Goal: Task Accomplishment & Management: Manage account settings

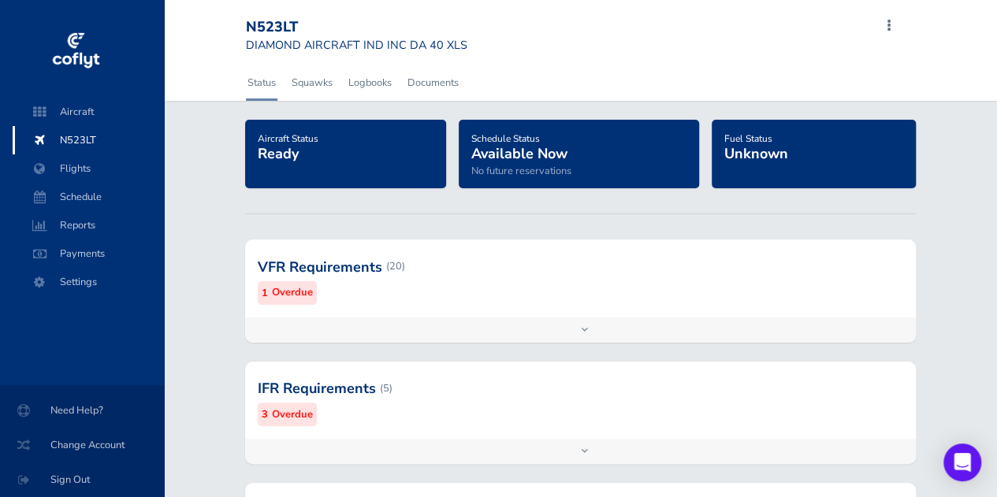
click at [304, 283] on div at bounding box center [580, 266] width 671 height 77
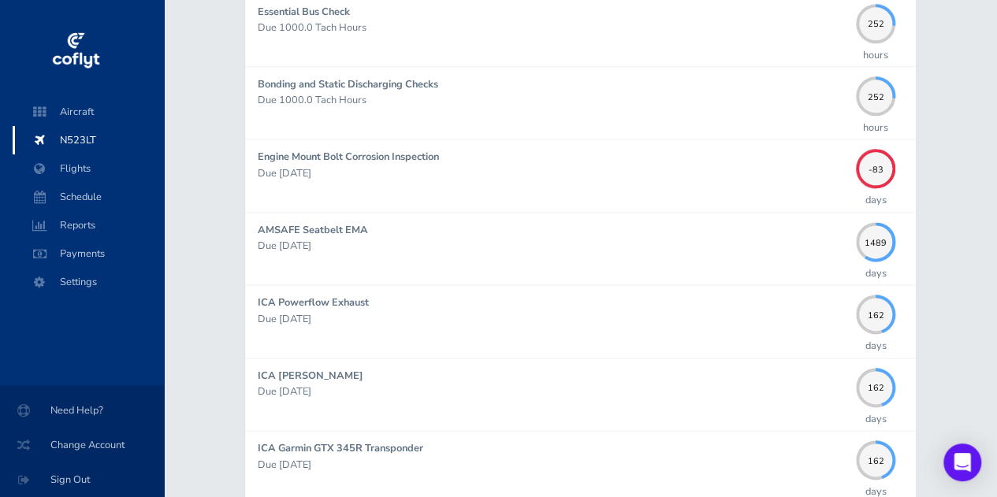
scroll to position [873, 0]
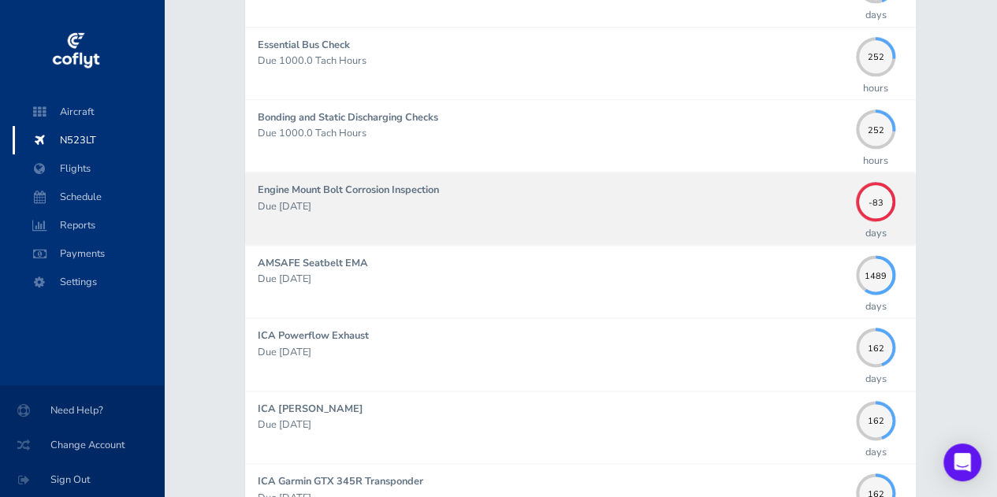
click at [447, 206] on p "Due 05/31/2025" at bounding box center [553, 207] width 590 height 16
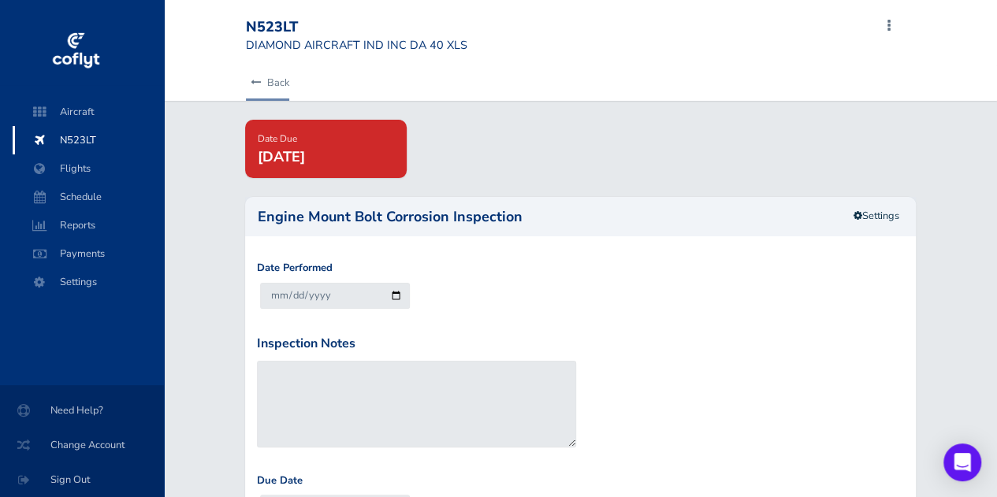
click at [262, 85] on link "Back" at bounding box center [267, 82] width 43 height 35
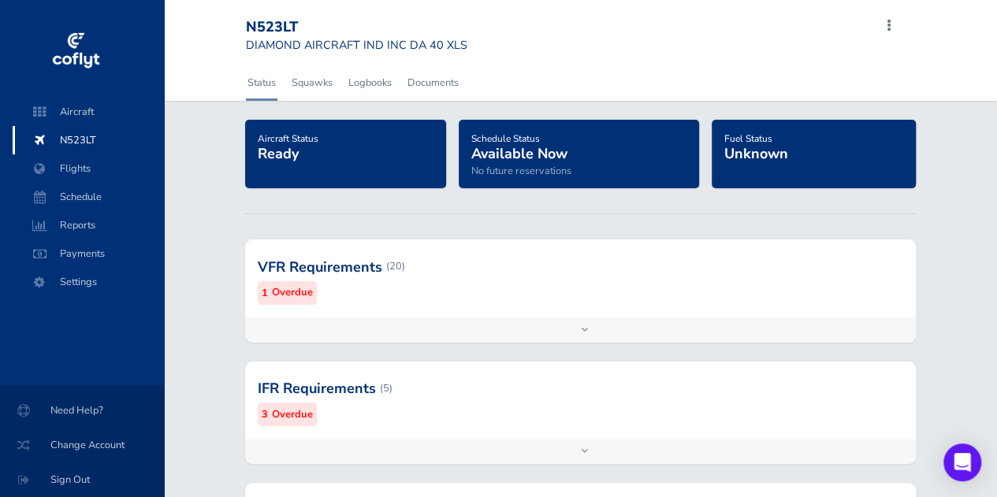
scroll to position [186, 0]
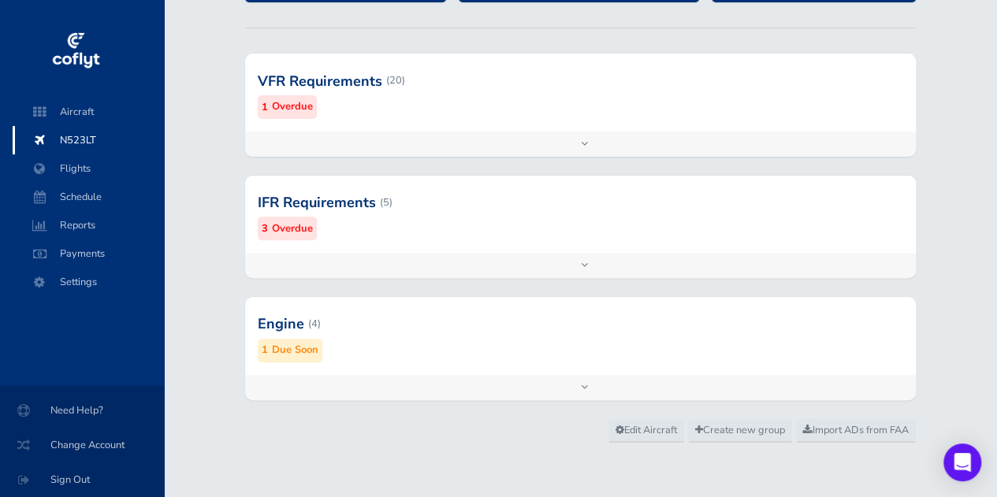
click at [354, 248] on div "IFR Requirements (5) 3 Overdue" at bounding box center [580, 214] width 671 height 77
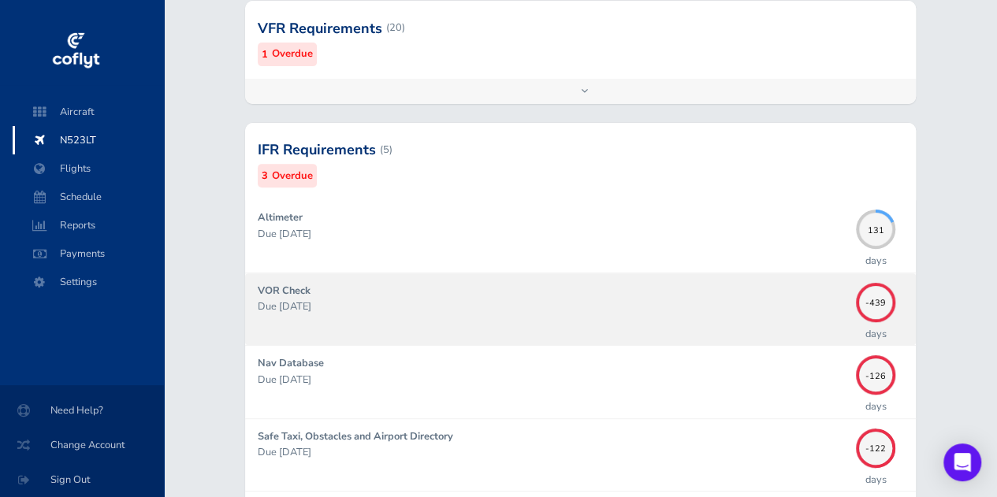
scroll to position [241, 0]
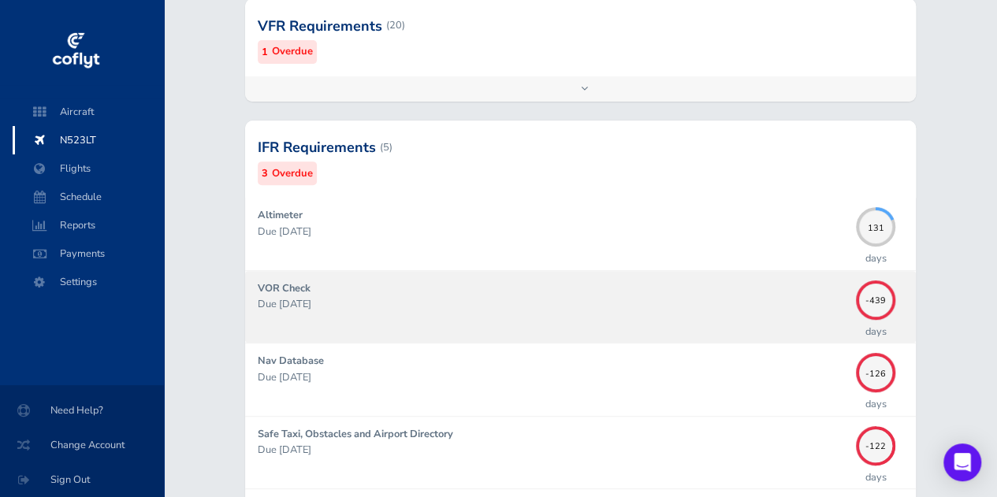
click at [463, 309] on p "Due 06/09/2024" at bounding box center [553, 304] width 590 height 16
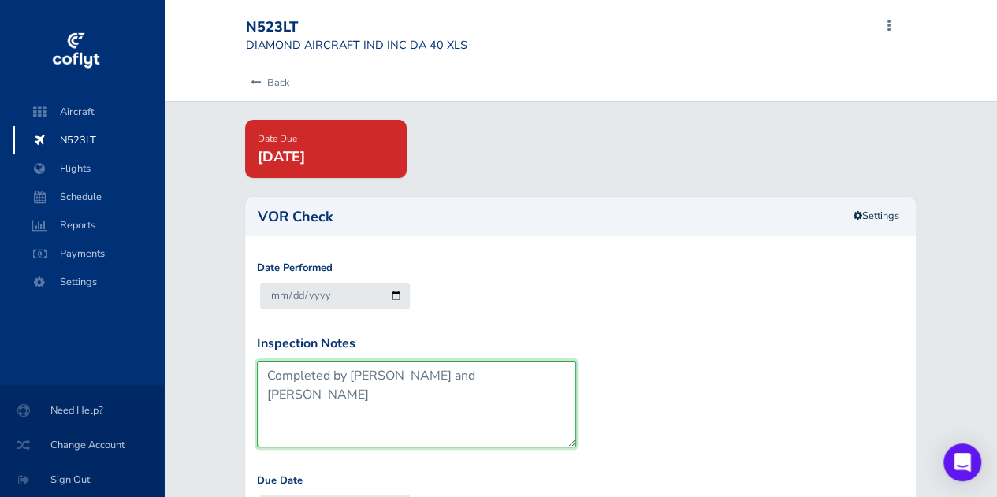
drag, startPoint x: 363, startPoint y: 376, endPoint x: 396, endPoint y: 354, distance: 40.4
click at [396, 354] on div "Inspection Notes Completed by Doug Brody and Ethan Lopiano" at bounding box center [416, 391] width 319 height 114
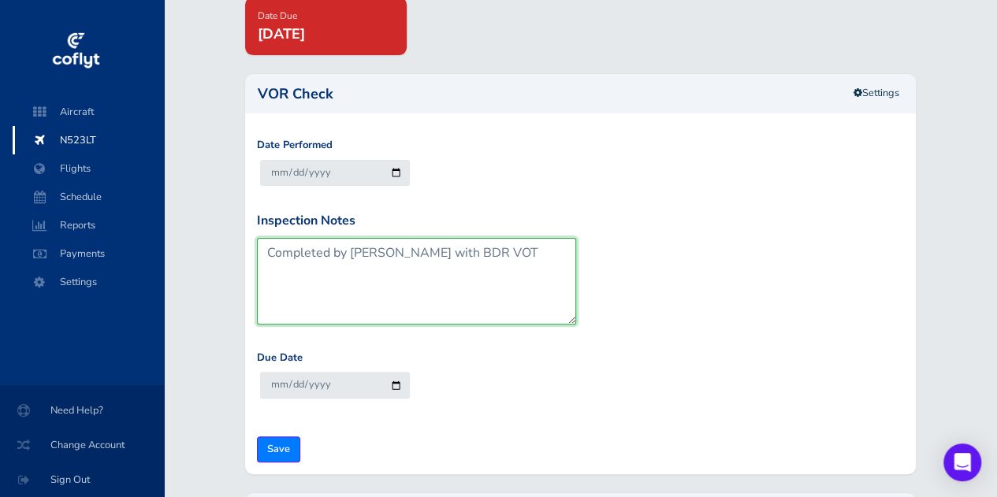
scroll to position [220, 0]
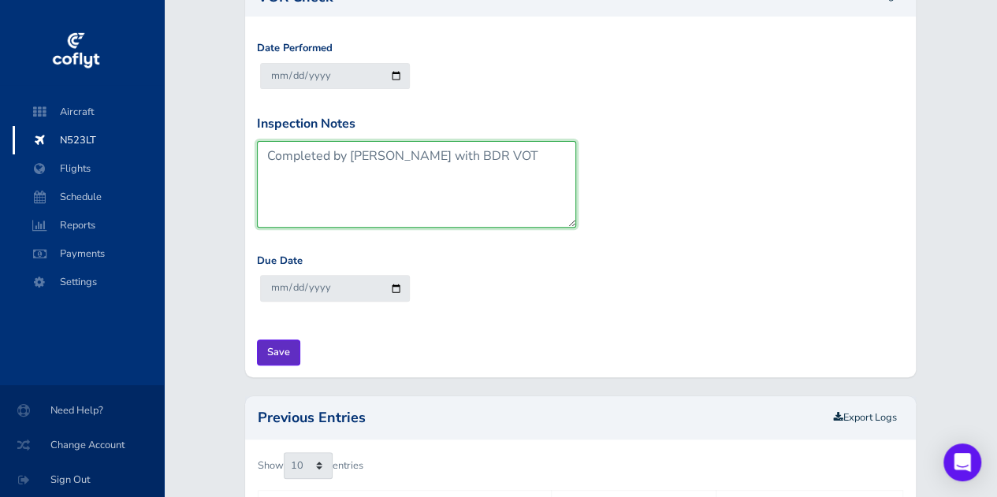
type textarea "Completed by [PERSON_NAME] with BDR VOT"
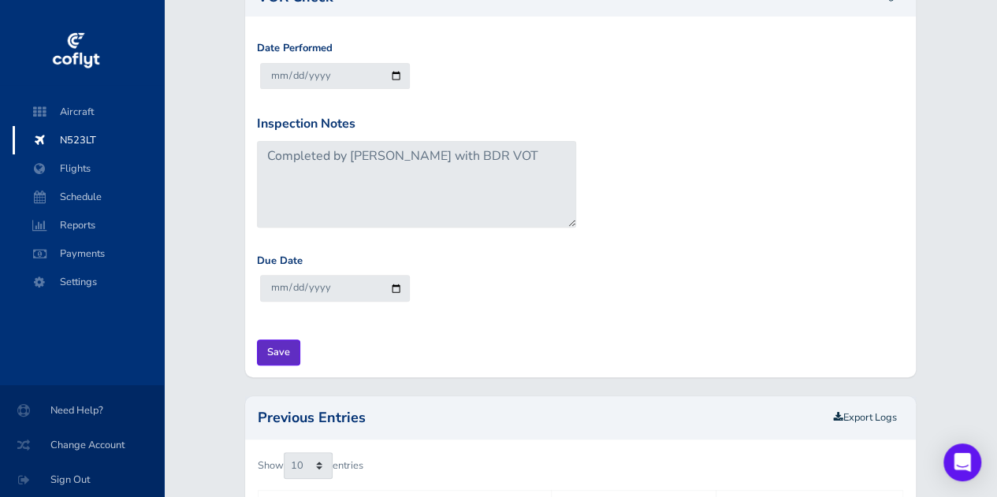
click at [281, 355] on input "Save" at bounding box center [278, 353] width 43 height 26
type input "Update Inspection"
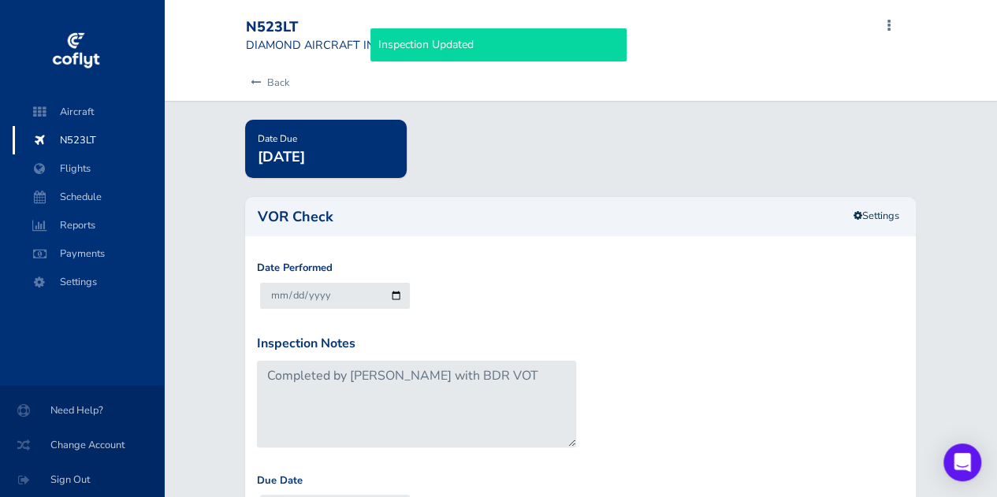
scroll to position [231, 0]
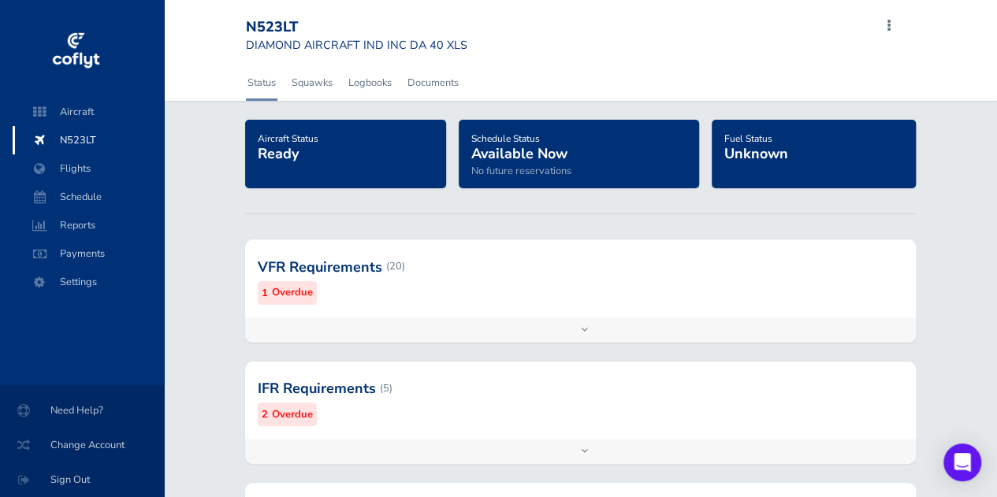
click at [451, 441] on div "Add inspection Edit" at bounding box center [580, 451] width 671 height 25
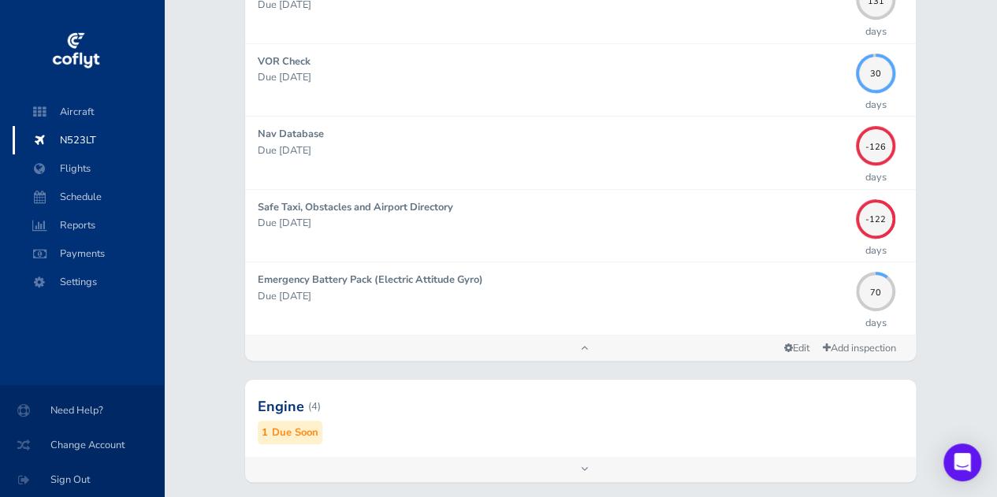
scroll to position [467, 0]
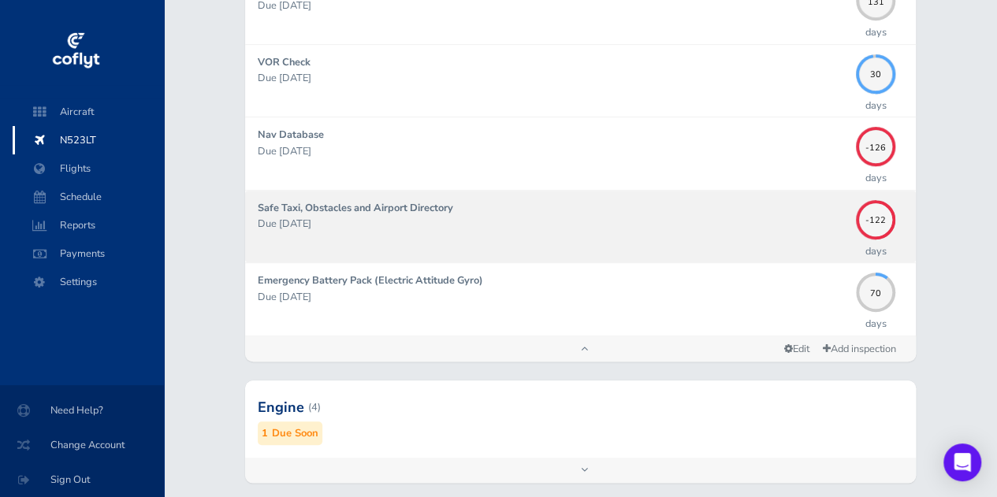
click at [493, 225] on p "Due 04/22/2025" at bounding box center [553, 224] width 590 height 16
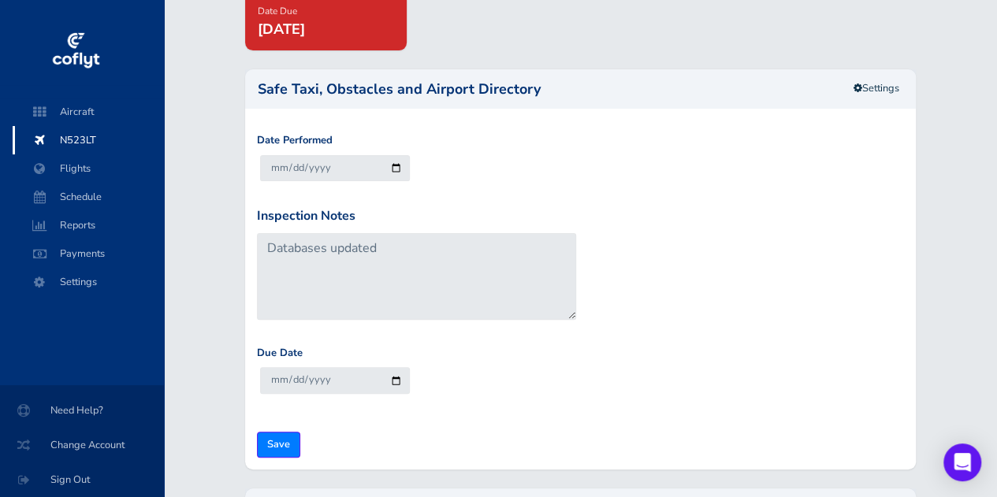
scroll to position [117, 0]
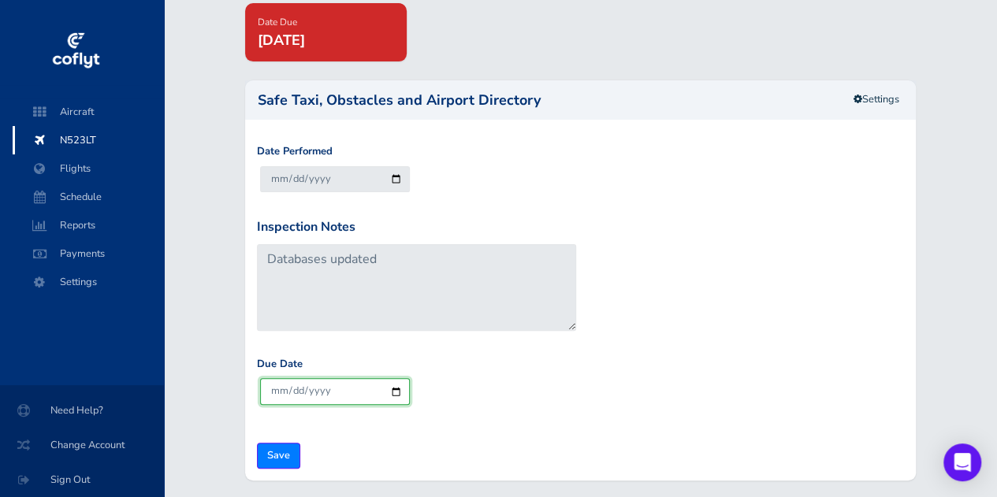
click at [346, 390] on input "2025-10-17" at bounding box center [335, 391] width 150 height 26
type input "2025-10-02"
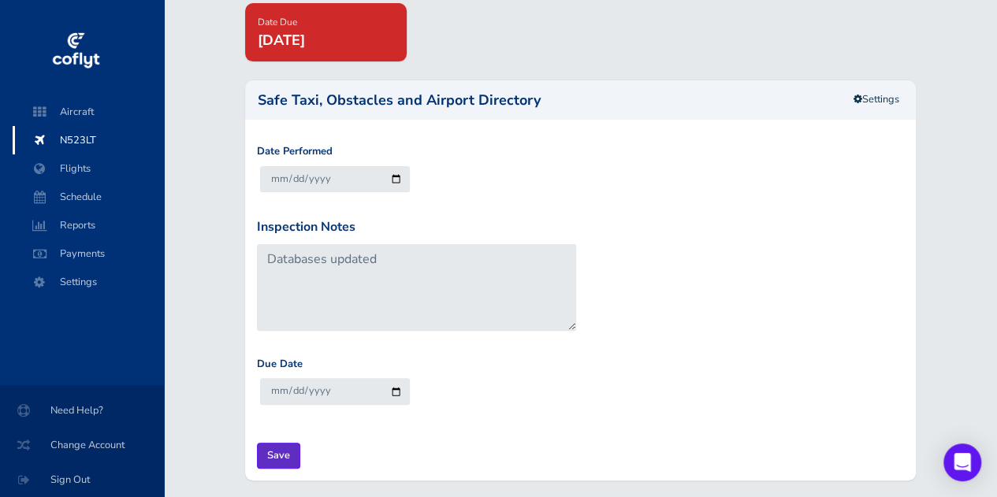
click at [277, 448] on input "Save" at bounding box center [278, 456] width 43 height 26
type input "Update Inspection"
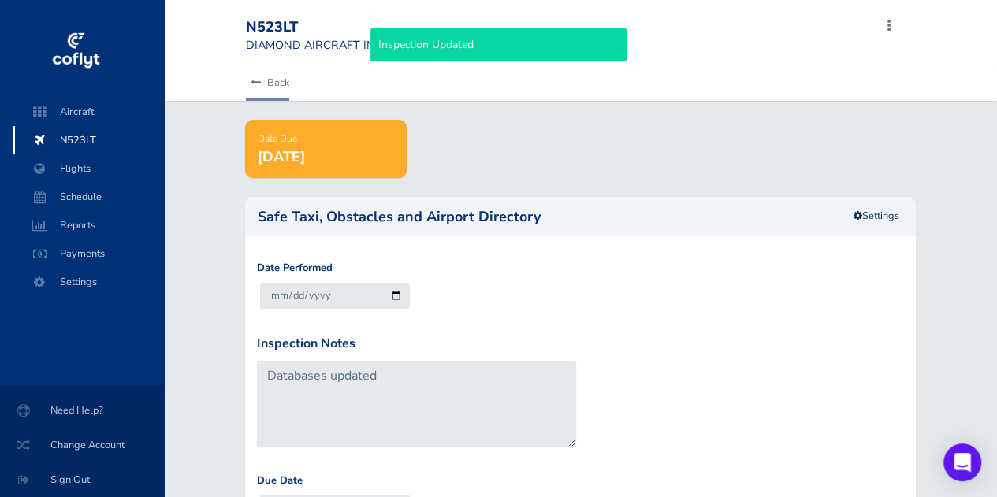
click at [259, 98] on link "Back" at bounding box center [267, 82] width 43 height 35
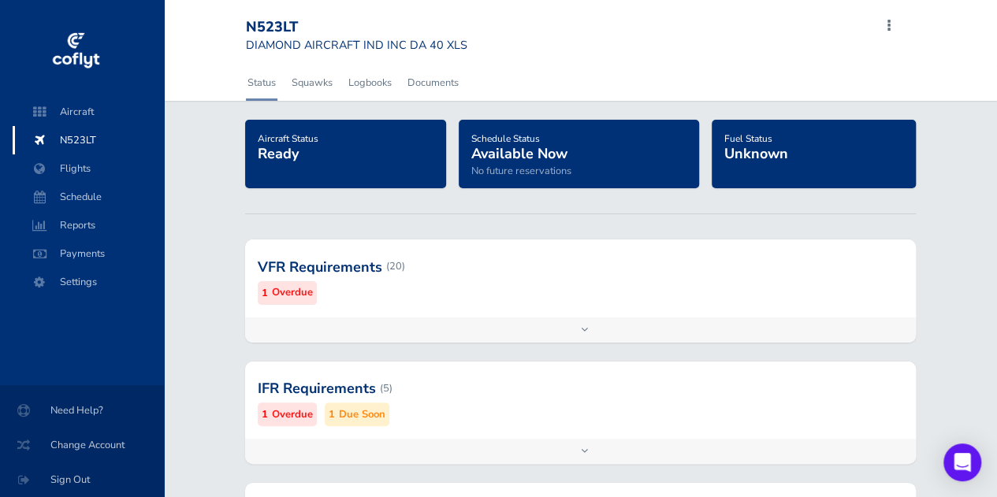
click at [386, 384] on div at bounding box center [580, 388] width 671 height 77
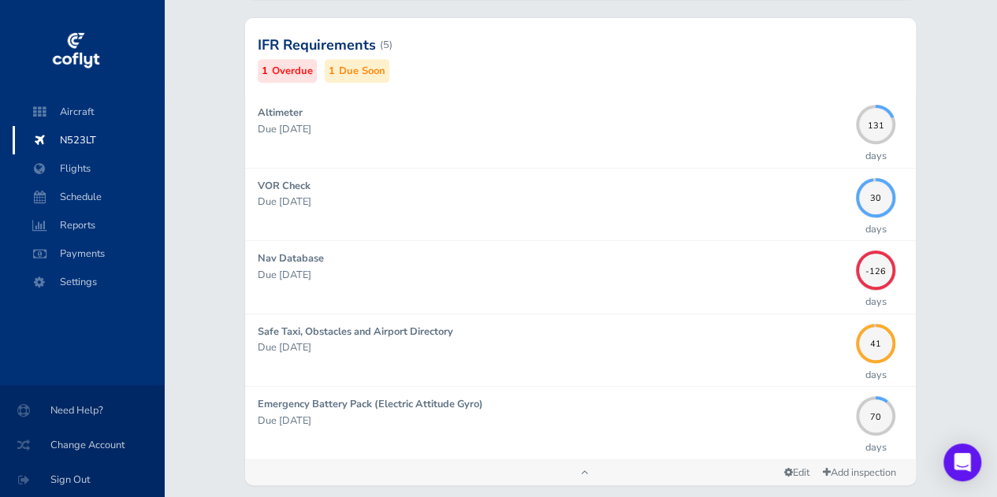
scroll to position [486, 0]
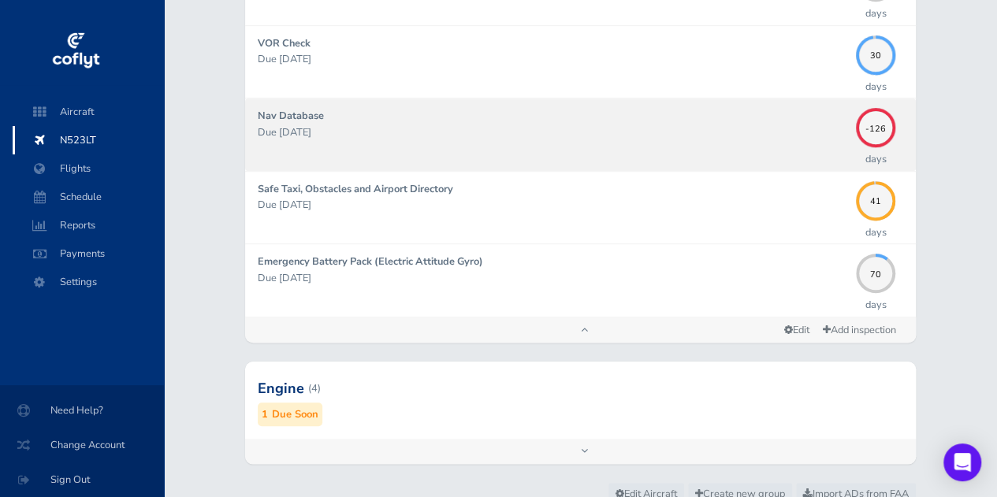
click at [442, 138] on p "Due 04/18/2025" at bounding box center [553, 133] width 590 height 16
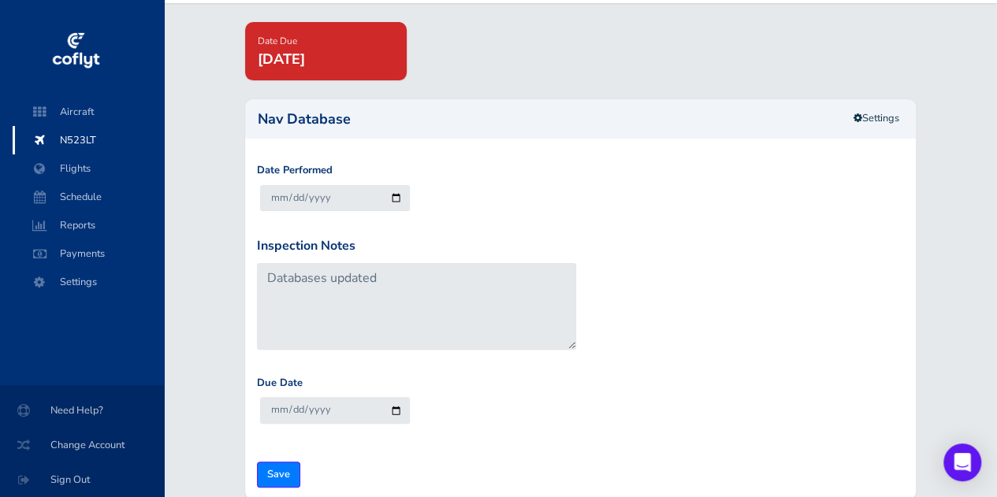
scroll to position [99, 0]
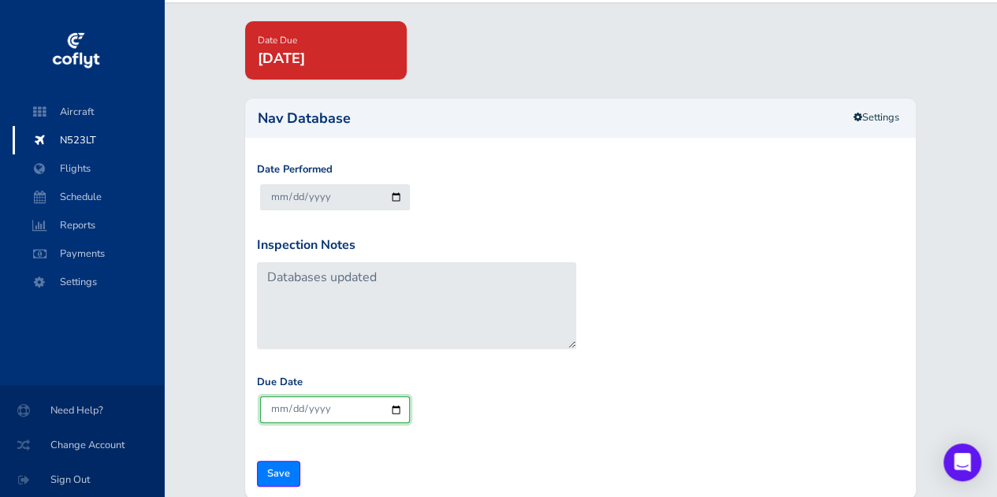
click at [303, 404] on input "2025-09-19" at bounding box center [335, 409] width 150 height 26
click at [295, 408] on input "2025-09-19" at bounding box center [335, 409] width 150 height 26
type input "2025-09-04"
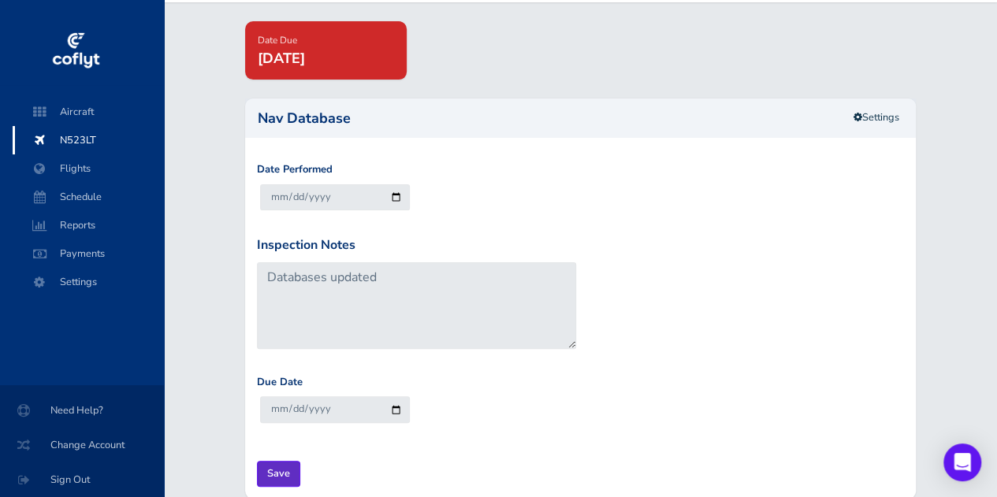
click at [285, 471] on input "Save" at bounding box center [278, 474] width 43 height 26
type input "Update Inspection"
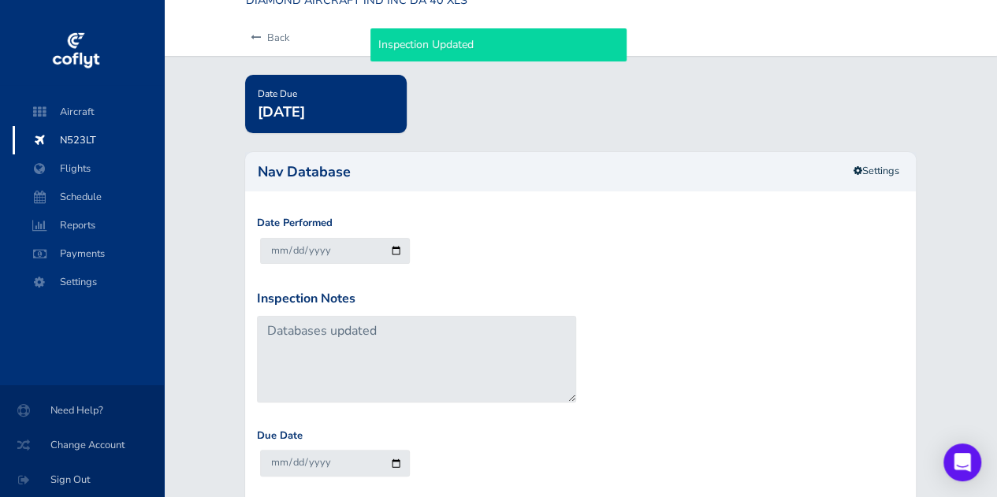
scroll to position [49, 0]
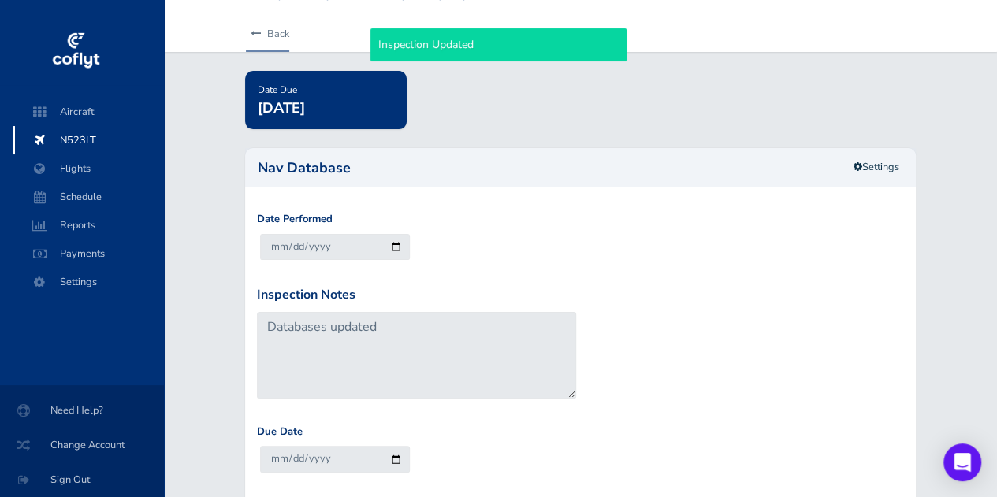
click at [257, 24] on link "Back" at bounding box center [267, 34] width 43 height 35
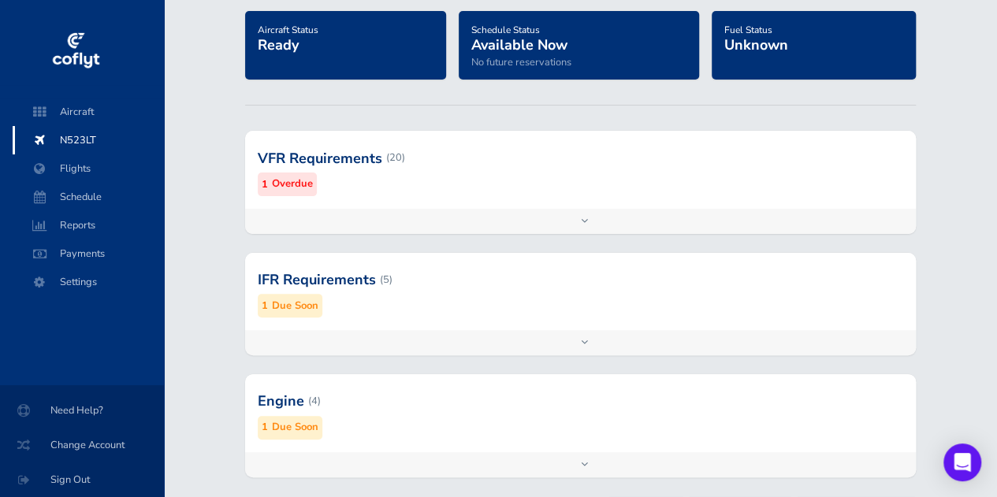
scroll to position [159, 0]
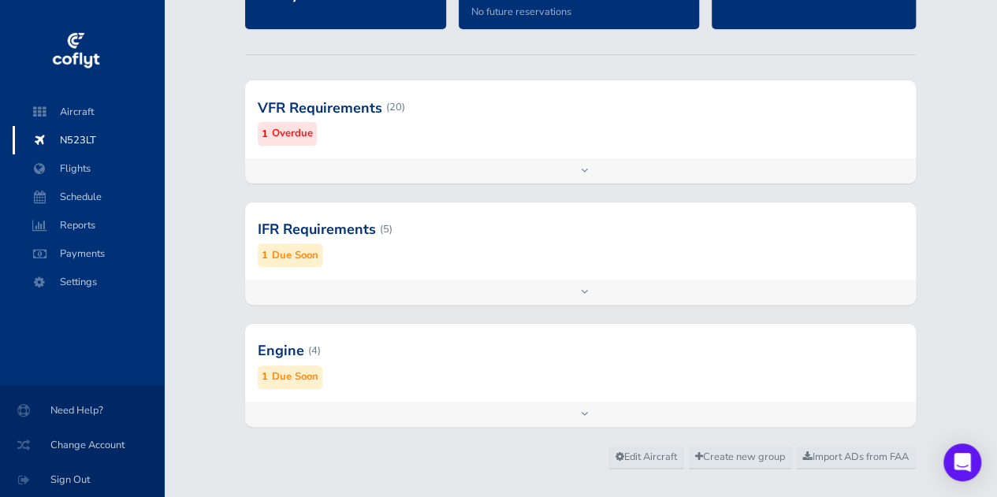
click at [389, 250] on div at bounding box center [580, 229] width 671 height 77
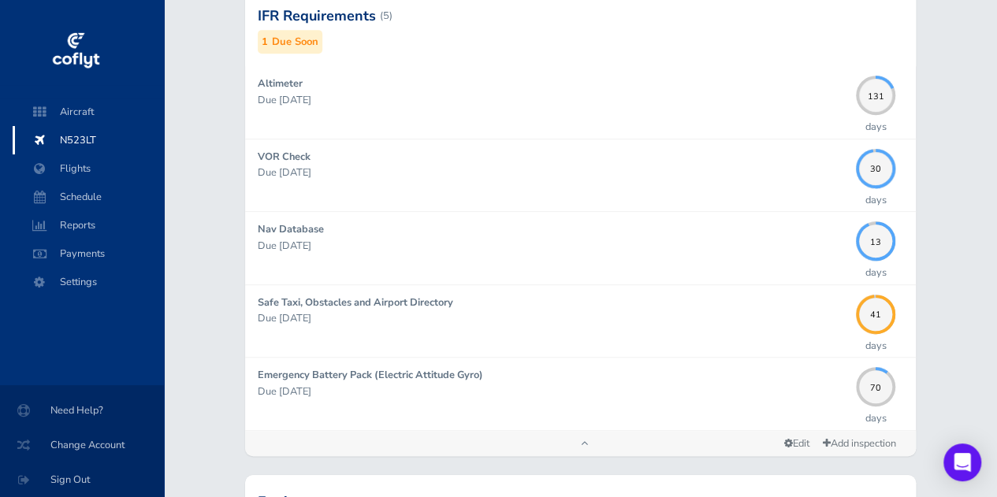
scroll to position [374, 0]
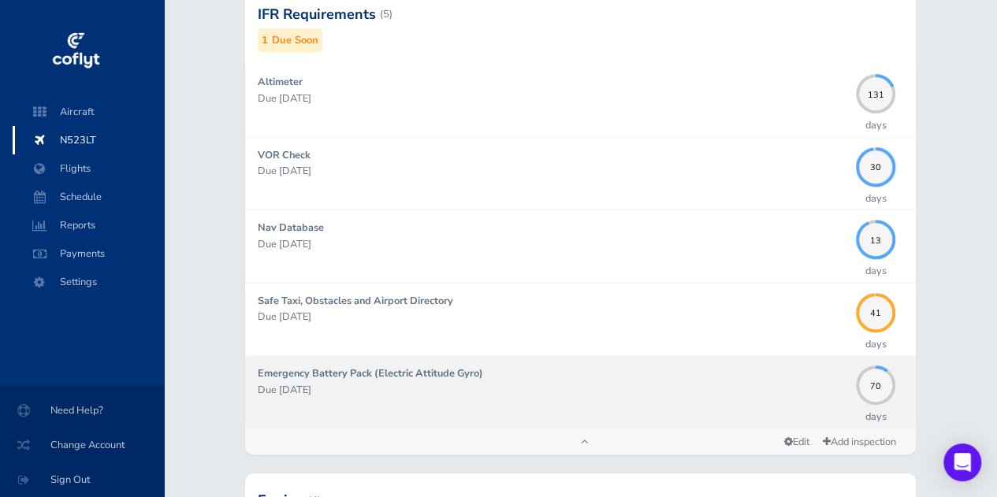
click at [861, 426] on div "70 days" at bounding box center [875, 402] width 55 height 72
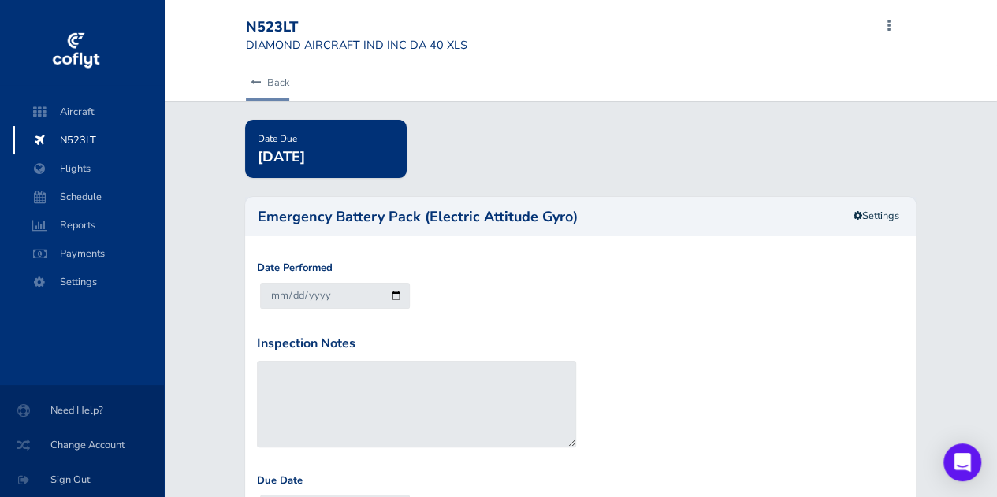
click at [254, 76] on link "Back" at bounding box center [267, 82] width 43 height 35
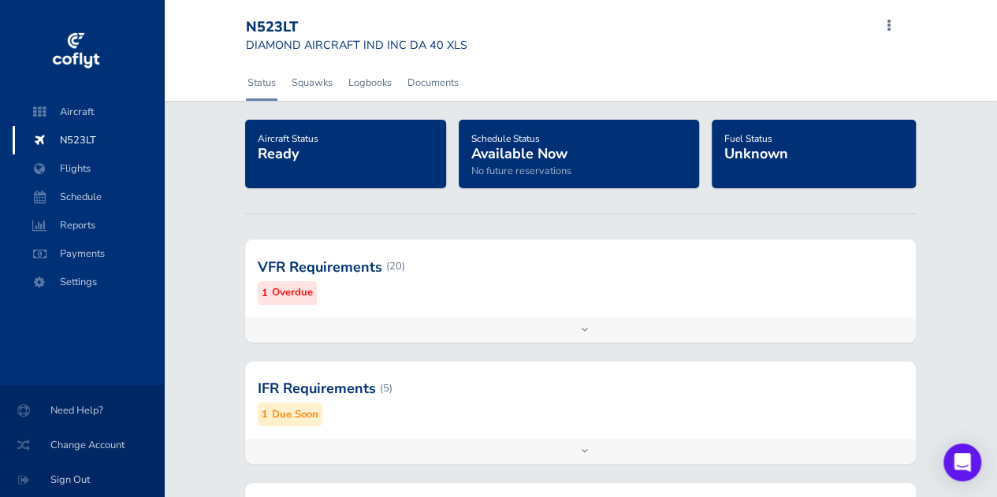
scroll to position [66, 0]
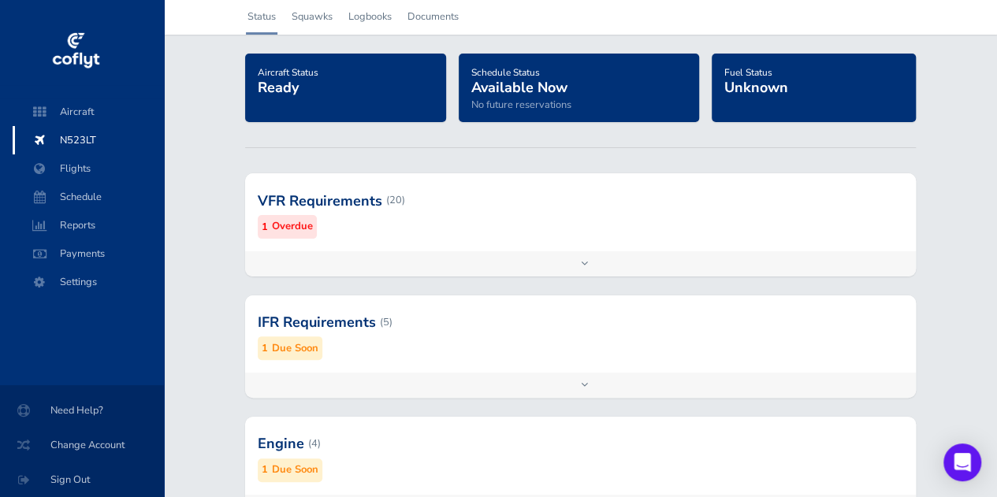
click at [717, 222] on div at bounding box center [580, 200] width 671 height 77
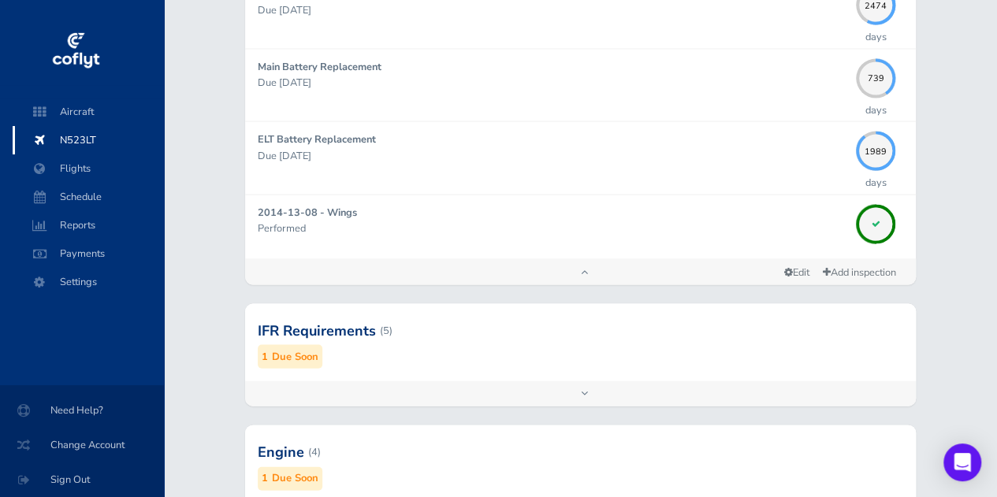
scroll to position [1508, 0]
click at [569, 351] on div at bounding box center [580, 330] width 671 height 77
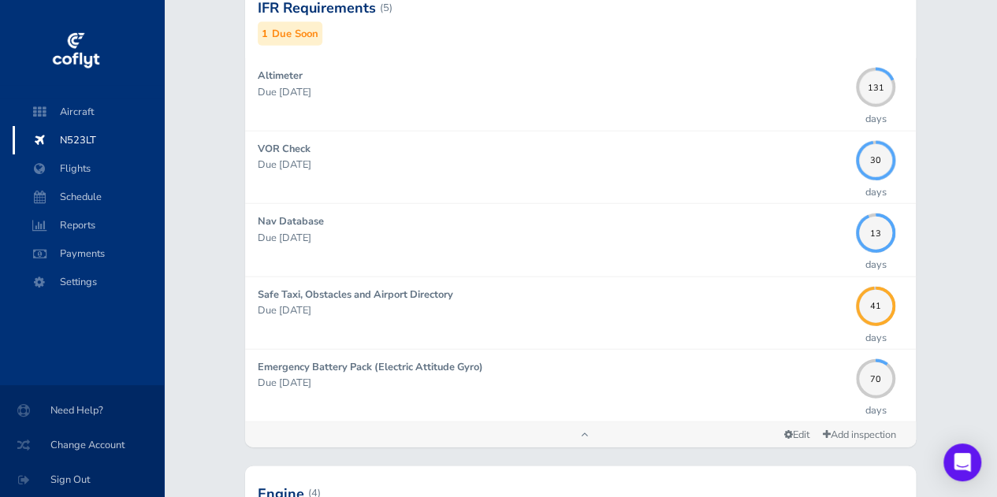
scroll to position [1817, 0]
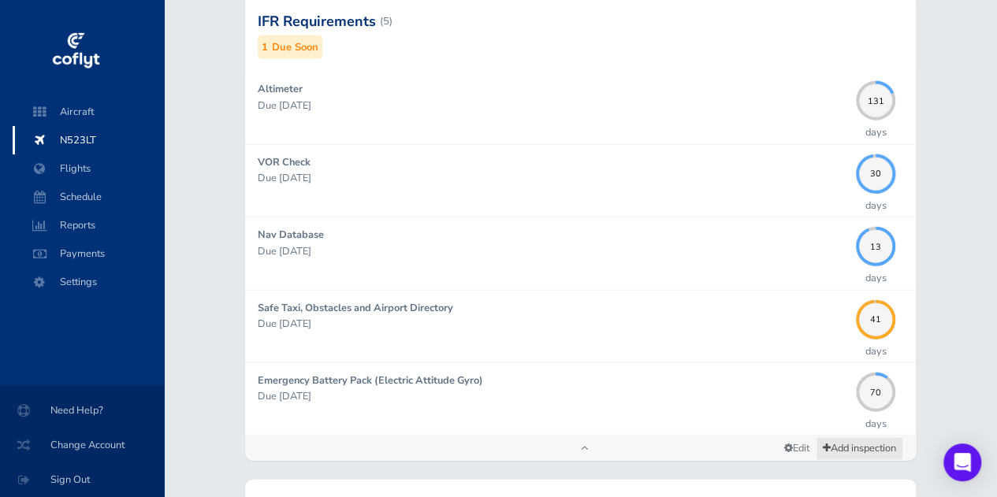
click at [867, 441] on link "Add inspection" at bounding box center [859, 448] width 87 height 23
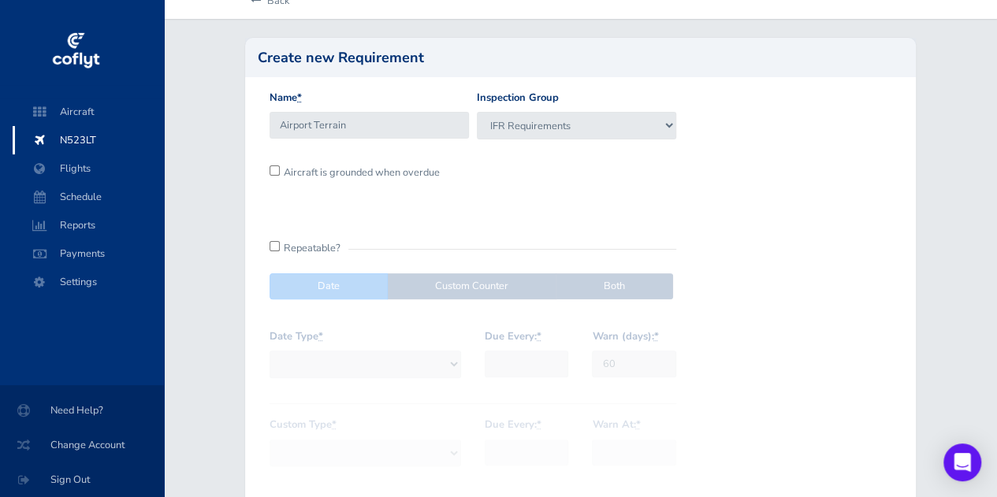
scroll to position [154, 0]
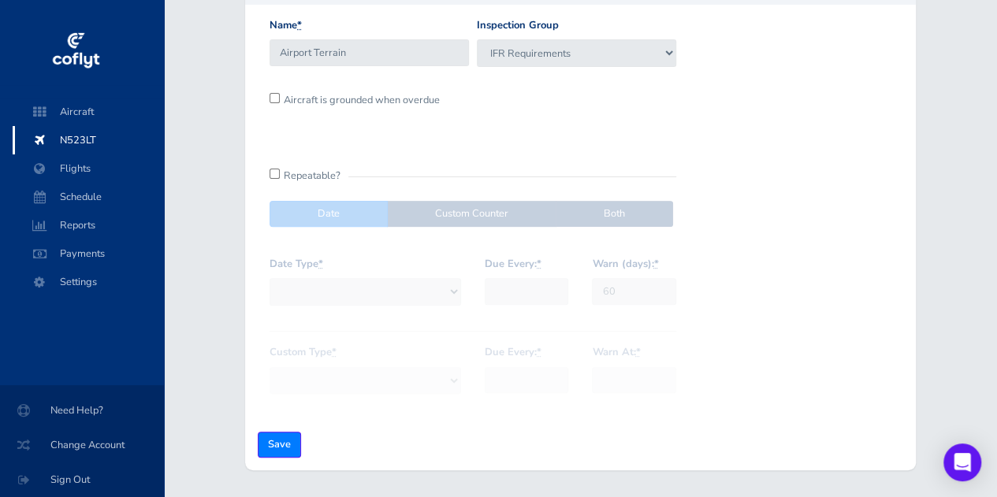
type input "Airport Terrain"
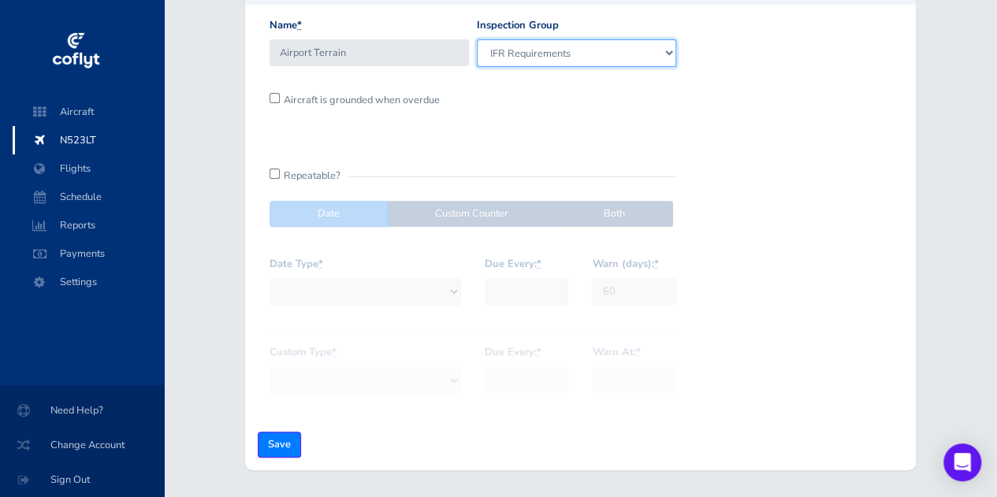
click at [617, 58] on select "VFR Requirements IFR Requirements Engine" at bounding box center [576, 52] width 199 height 27
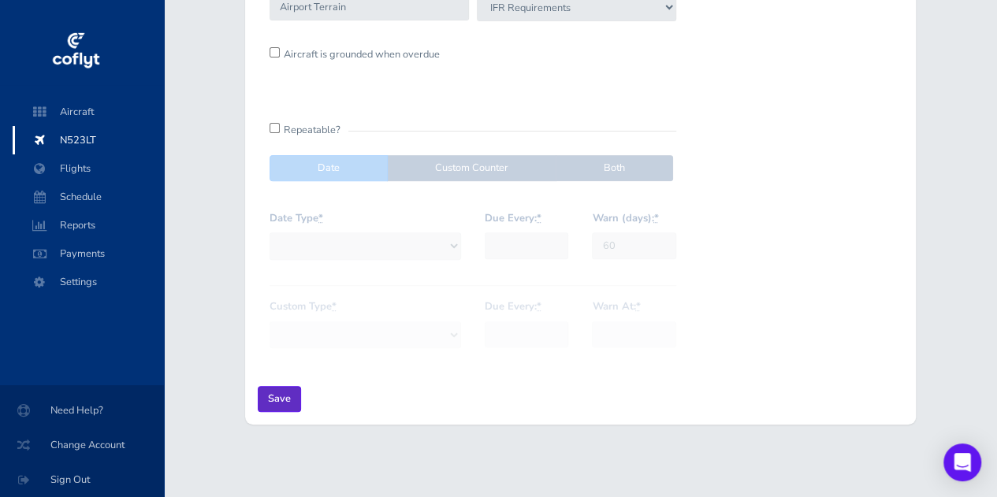
click at [281, 399] on input "Save" at bounding box center [279, 399] width 43 height 26
type input "Create Inspection"
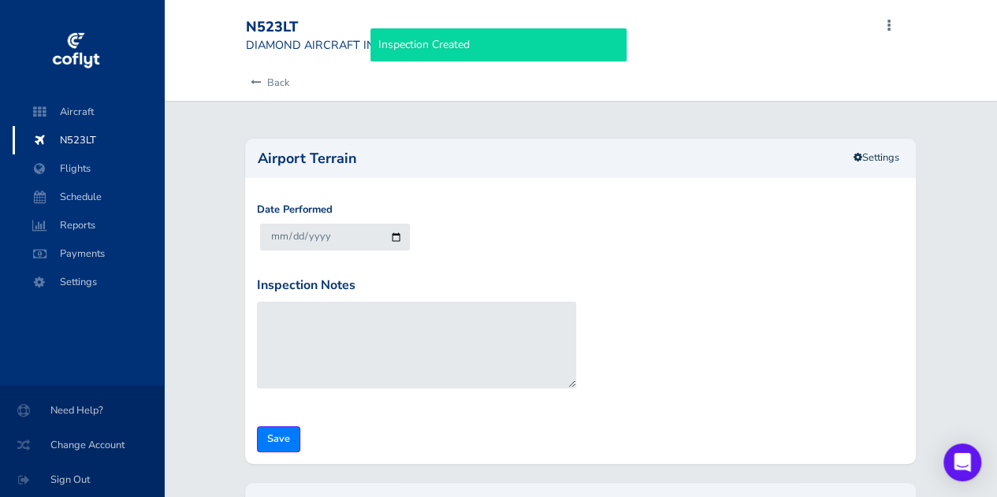
scroll to position [153, 0]
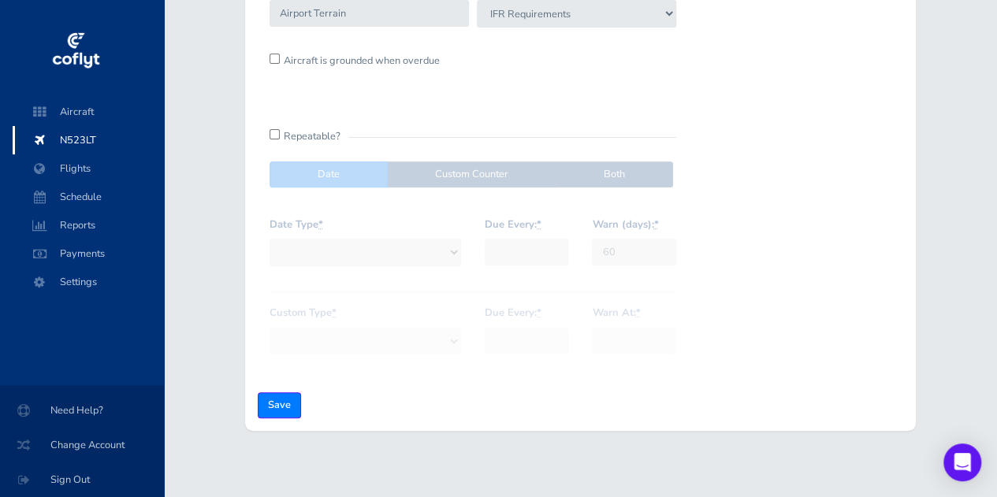
click at [299, 127] on div "Name * Airport Terrain Inspection Group VFR Requirements IFR Requirements Engin…" at bounding box center [473, 179] width 430 height 402
click at [276, 138] on input "checkbox" at bounding box center [275, 134] width 10 height 10
checkbox input "true"
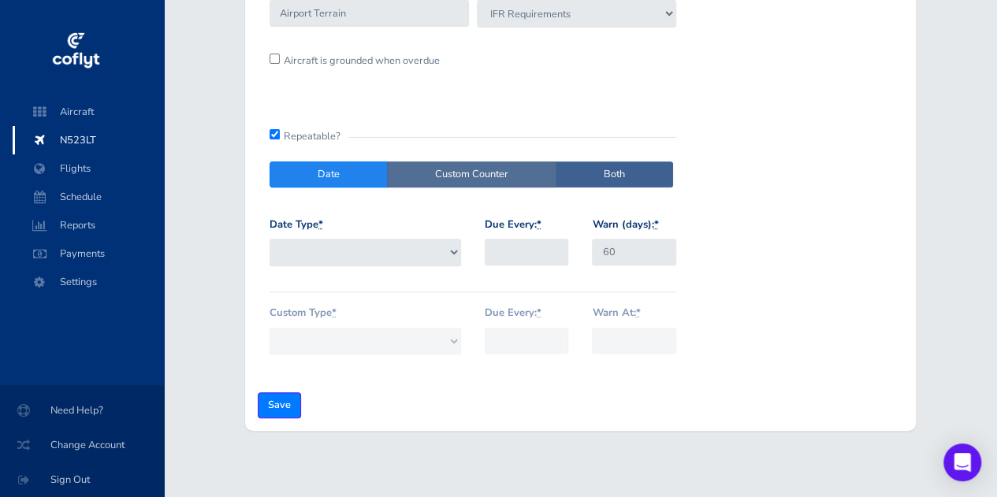
click at [509, 177] on label "Custom Counter" at bounding box center [471, 175] width 169 height 26
radio input "true"
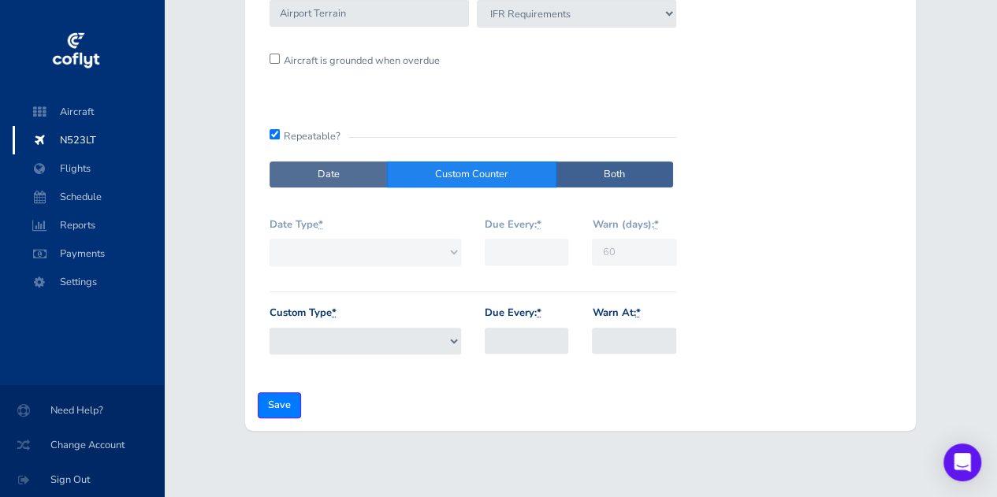
click at [339, 172] on label "Date" at bounding box center [329, 175] width 118 height 26
radio input "true"
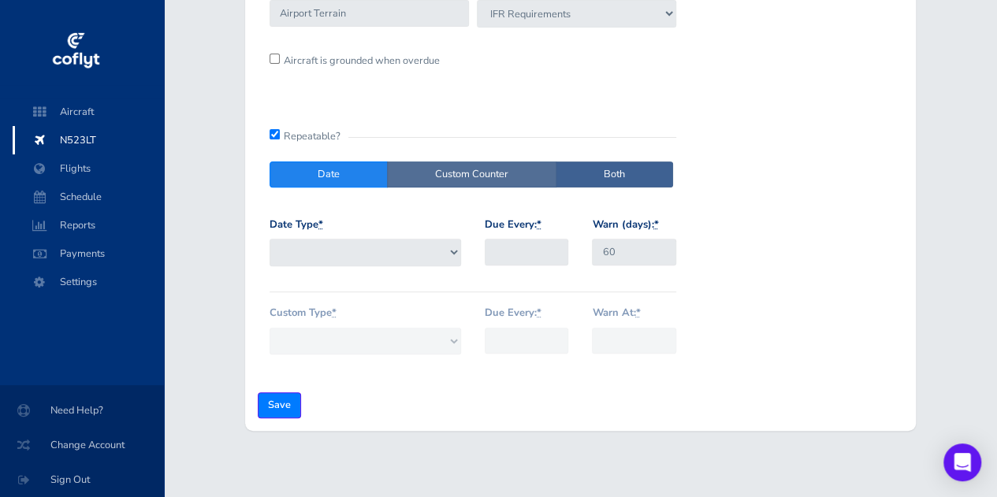
click at [492, 171] on label "Custom Counter" at bounding box center [471, 175] width 169 height 26
radio input "true"
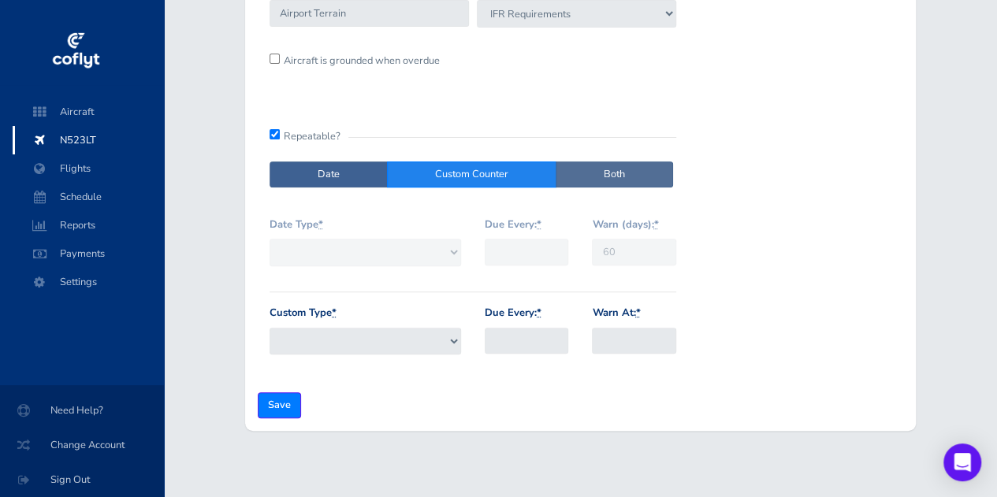
click at [621, 184] on label "Both" at bounding box center [614, 175] width 117 height 26
radio input "true"
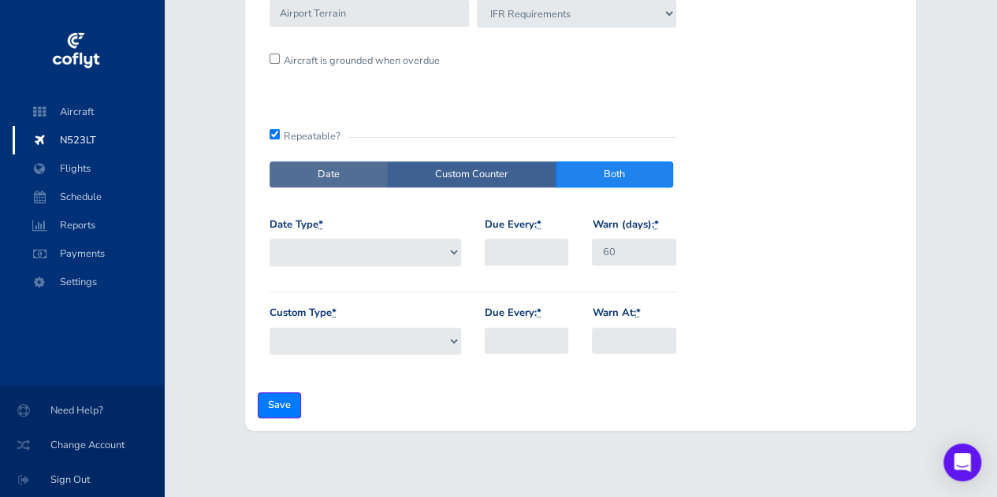
click at [344, 174] on label "Date" at bounding box center [329, 175] width 118 height 26
radio input "true"
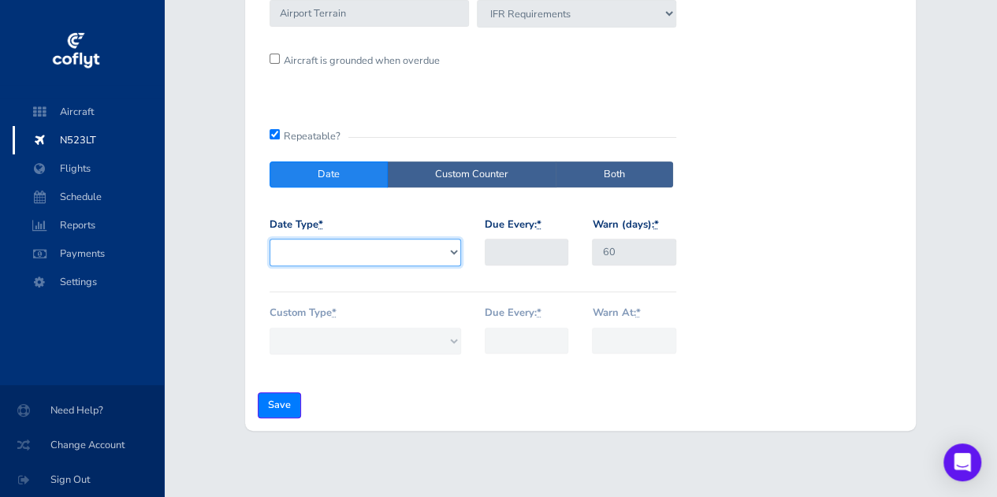
click at [378, 255] on select "Days Months" at bounding box center [366, 252] width 192 height 27
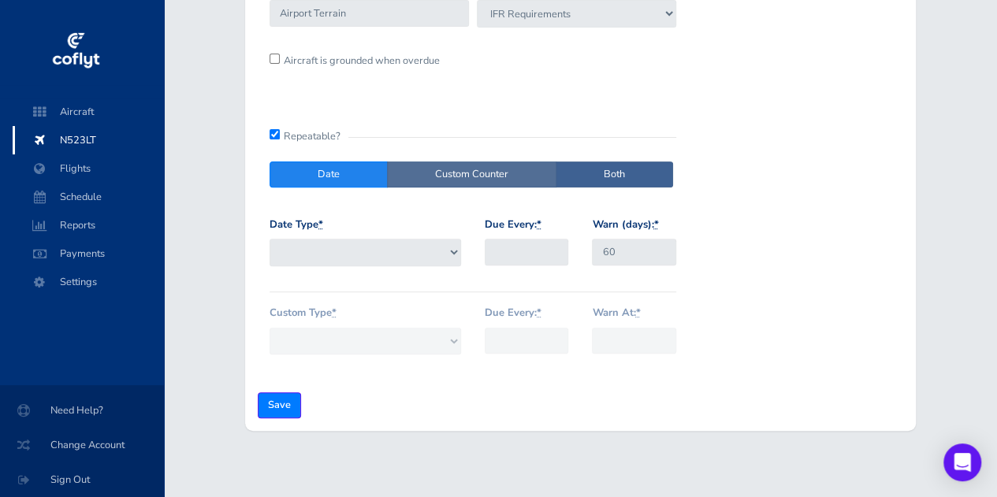
click at [460, 171] on label "Custom Counter" at bounding box center [471, 175] width 169 height 26
radio input "true"
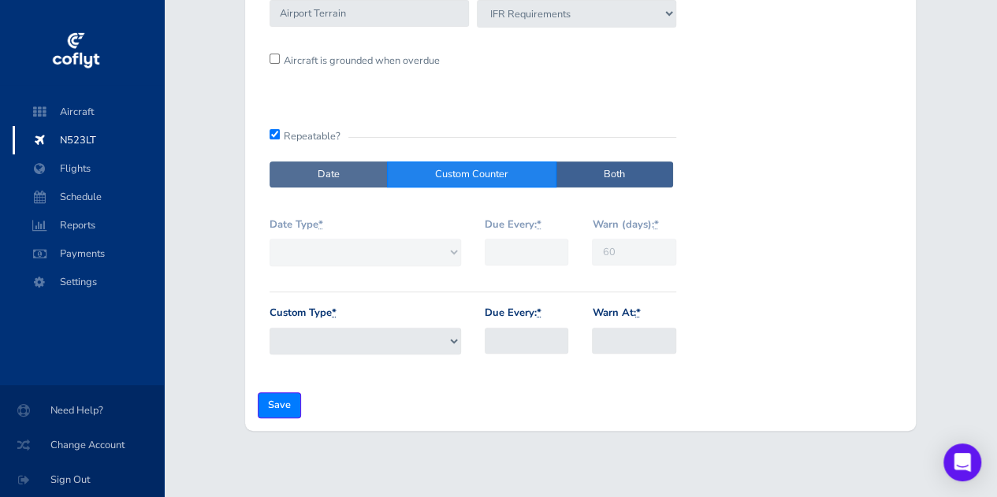
click at [292, 164] on label "Date" at bounding box center [329, 175] width 118 height 26
radio input "true"
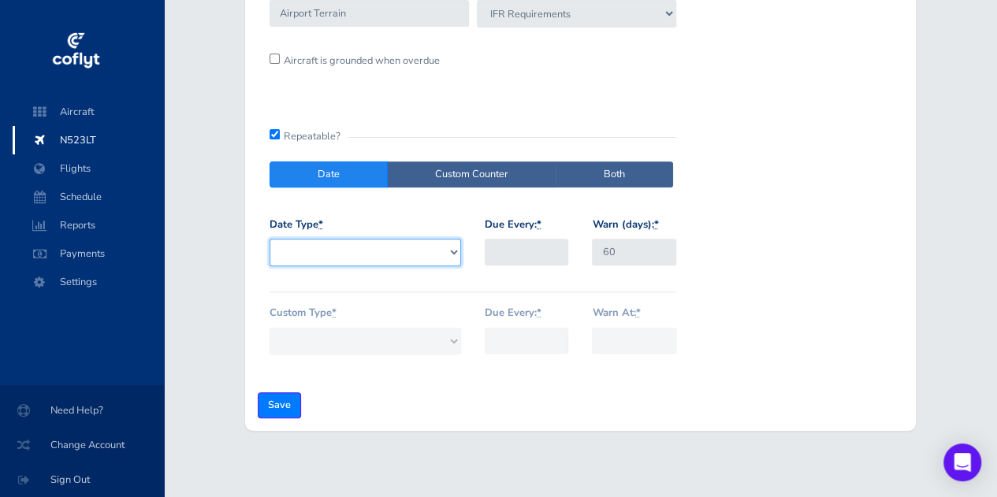
click at [322, 255] on select "Days Months" at bounding box center [366, 252] width 192 height 27
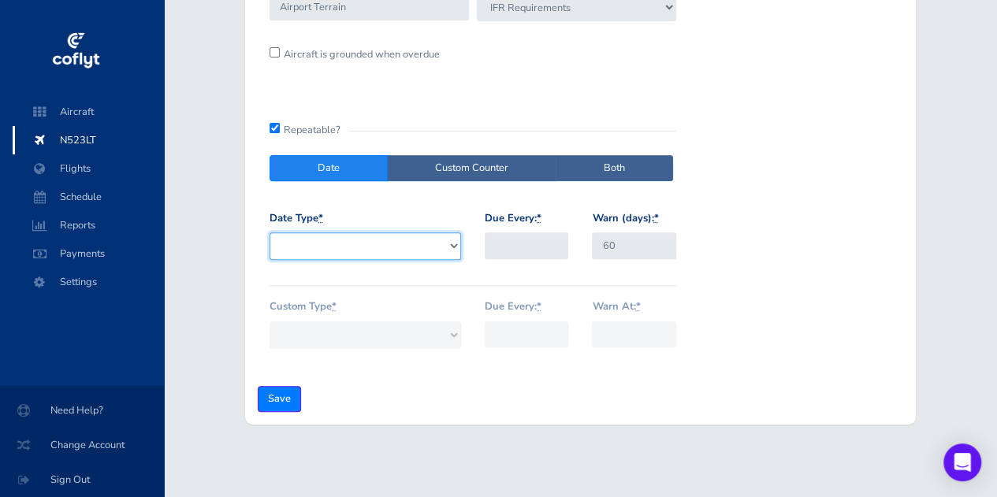
click at [326, 235] on select "Days Months" at bounding box center [366, 246] width 192 height 27
select select "days"
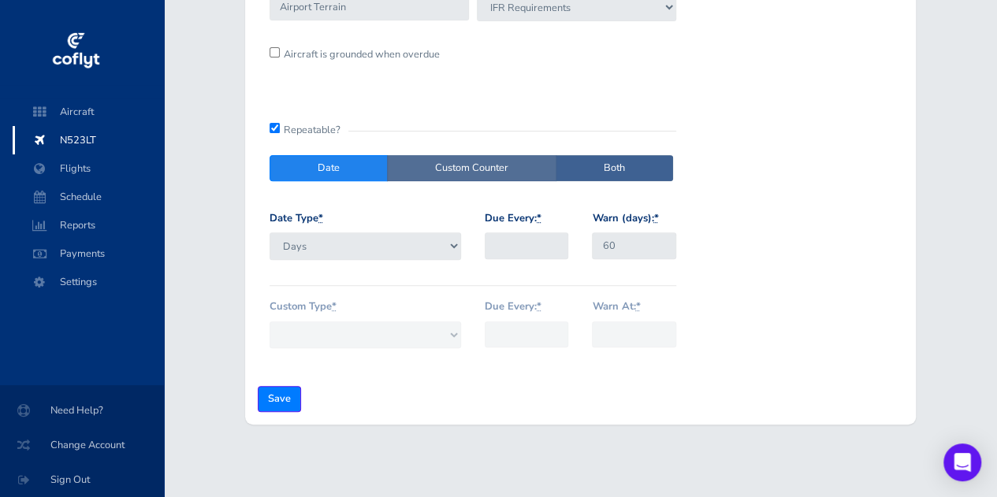
click at [487, 162] on label "Custom Counter" at bounding box center [471, 168] width 169 height 26
radio input "true"
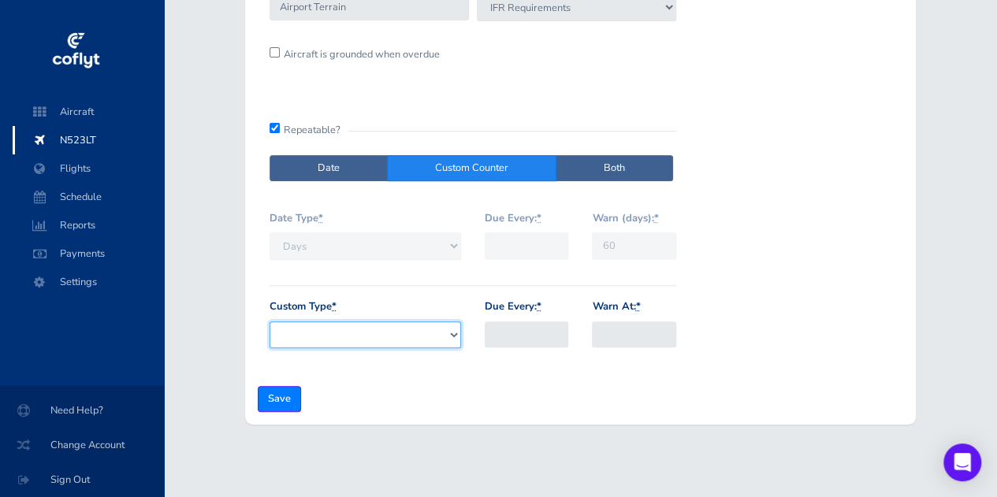
click at [398, 344] on select "Tach Hours Hobbs Hours" at bounding box center [366, 335] width 192 height 27
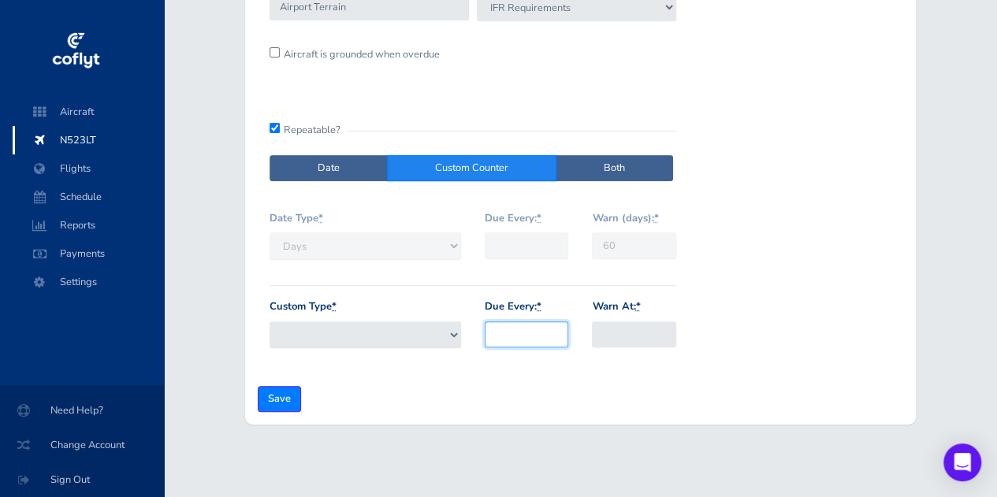
click at [538, 327] on input "Due Every: *" at bounding box center [527, 335] width 84 height 26
click at [668, 329] on input "Warn At: *" at bounding box center [634, 335] width 84 height 26
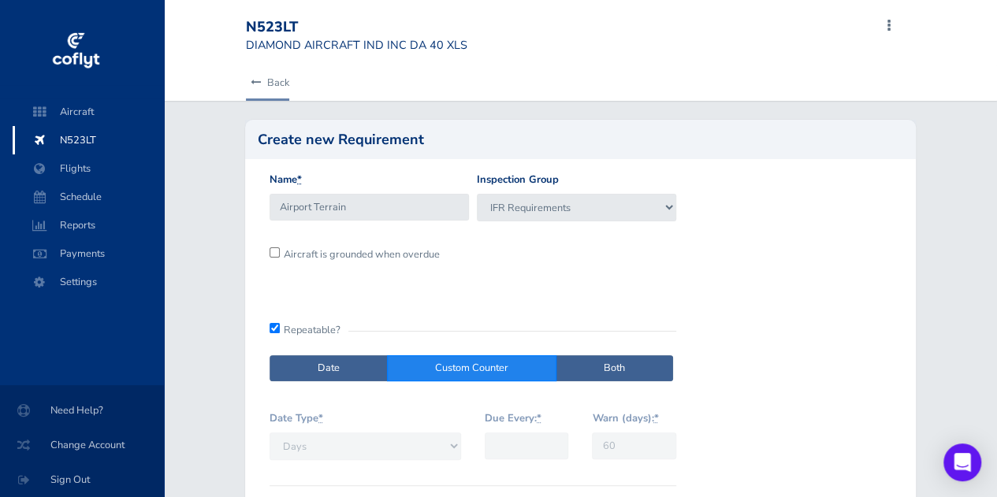
click at [277, 81] on link "Back" at bounding box center [267, 82] width 43 height 35
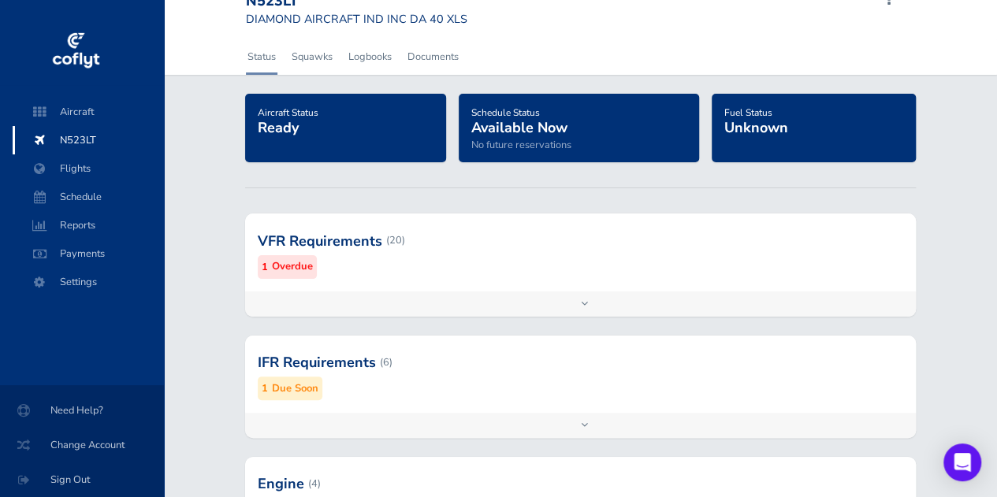
scroll to position [57, 0]
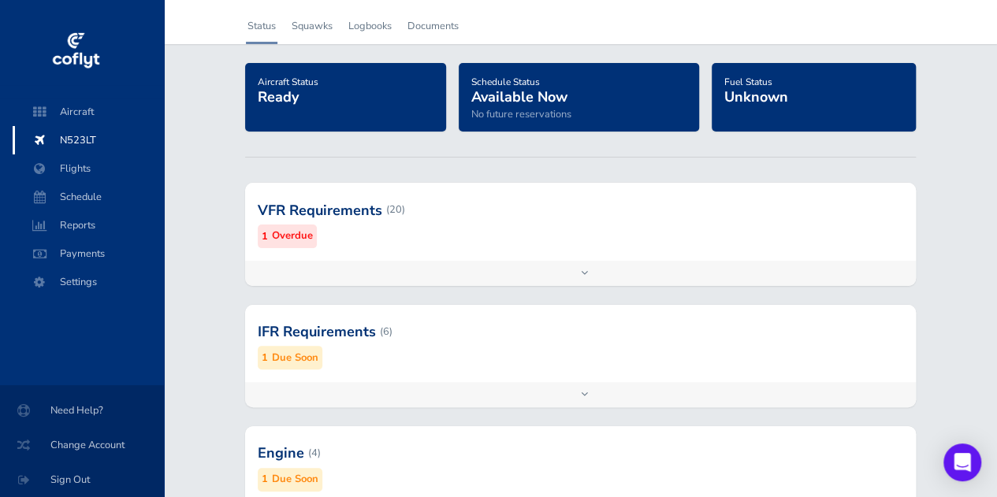
click at [417, 344] on div at bounding box center [580, 331] width 671 height 77
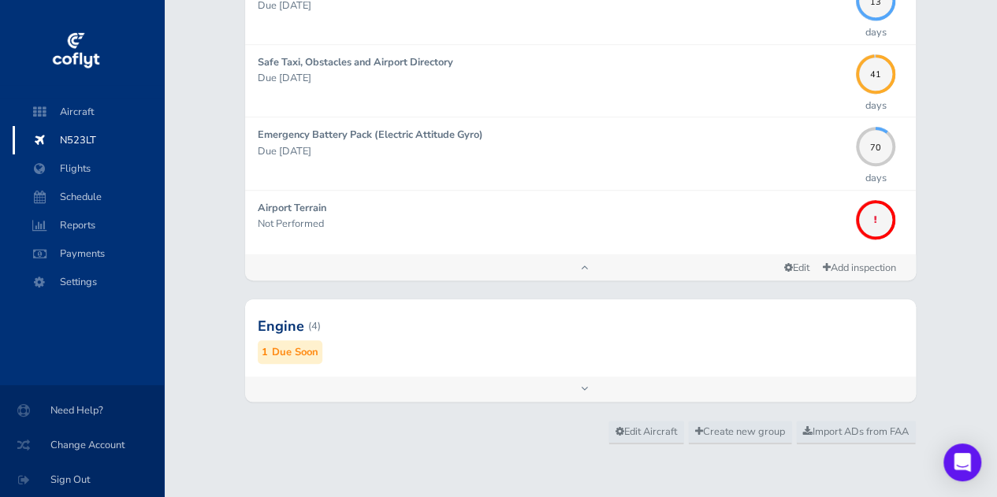
scroll to position [591, 0]
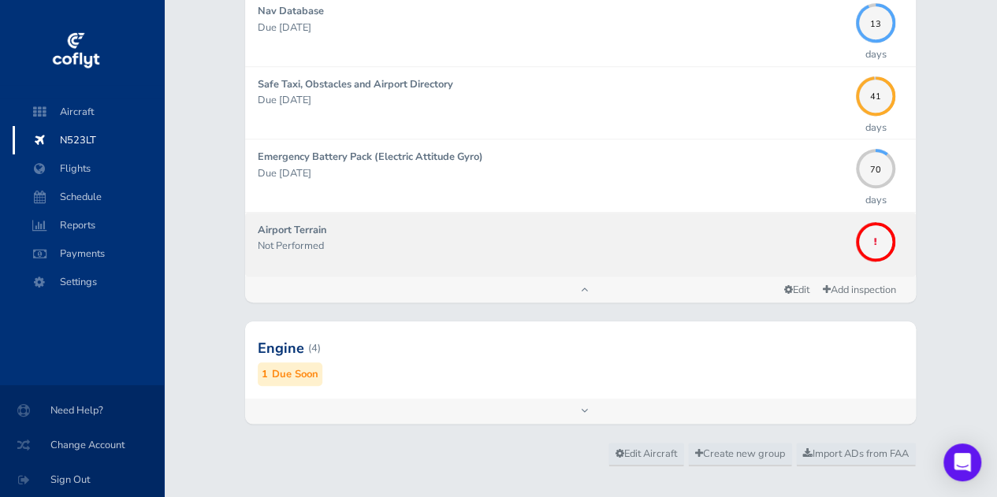
click at [417, 272] on link "Airport Terrain Not Performed" at bounding box center [580, 245] width 671 height 64
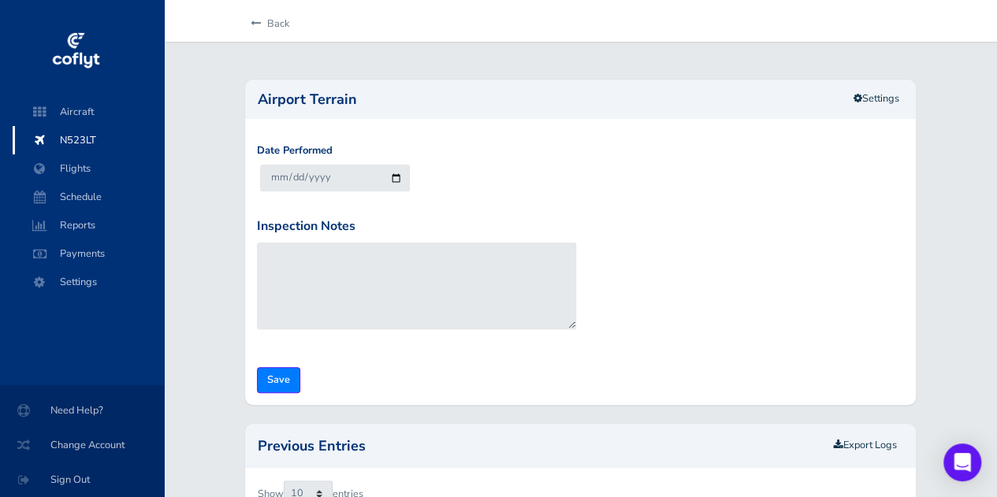
scroll to position [60, 0]
click at [869, 100] on link "Settings" at bounding box center [876, 98] width 66 height 26
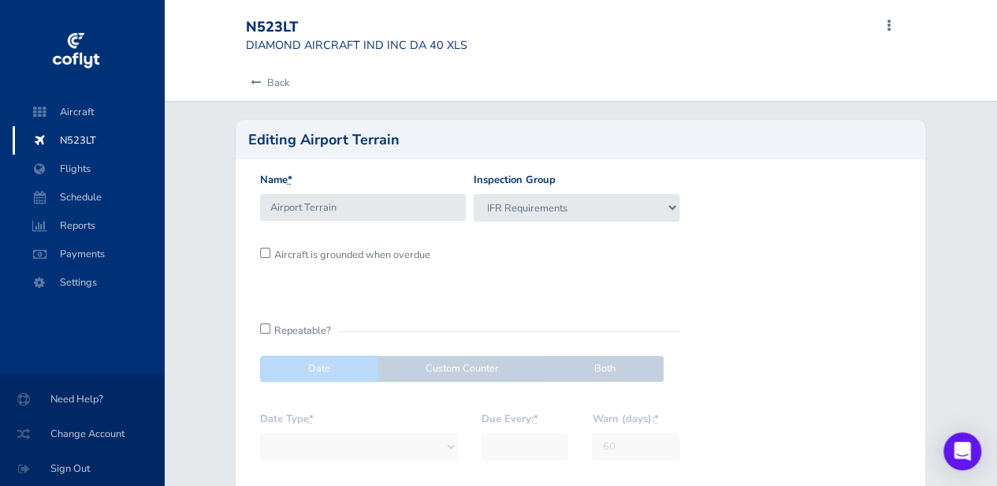
scroll to position [218, 0]
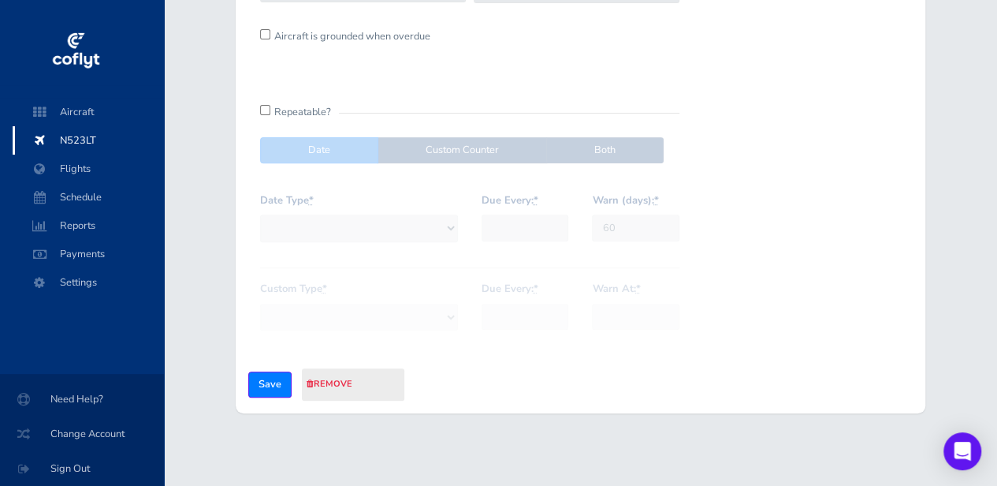
click at [352, 384] on span "remove Are you sure?" at bounding box center [353, 384] width 102 height 32
click at [325, 390] on span "remove Are you sure?" at bounding box center [353, 384] width 102 height 32
click at [309, 374] on span "remove Are you sure?" at bounding box center [353, 384] width 102 height 32
click at [326, 385] on link "remove" at bounding box center [330, 384] width 46 height 12
click at [326, 385] on link "Are you sure?" at bounding box center [353, 384] width 90 height 23
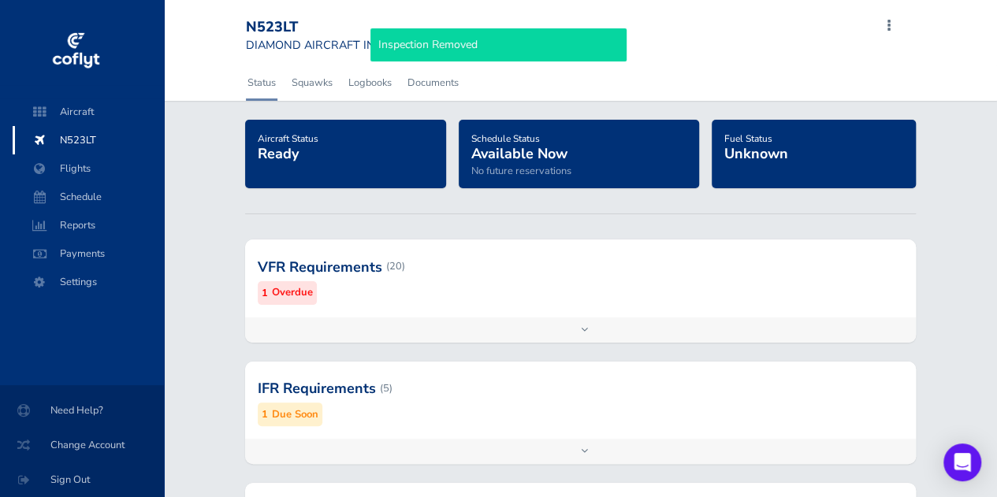
scroll to position [186, 0]
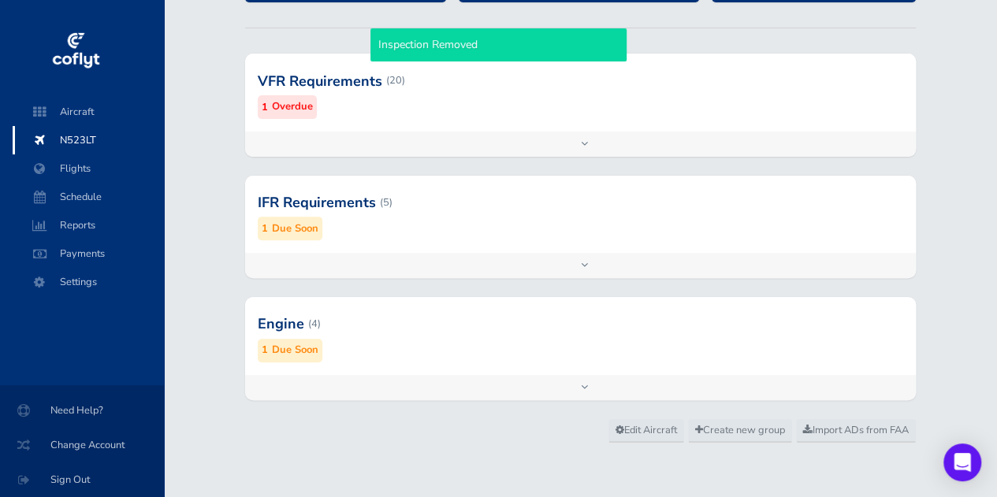
click at [345, 333] on div at bounding box center [580, 323] width 671 height 77
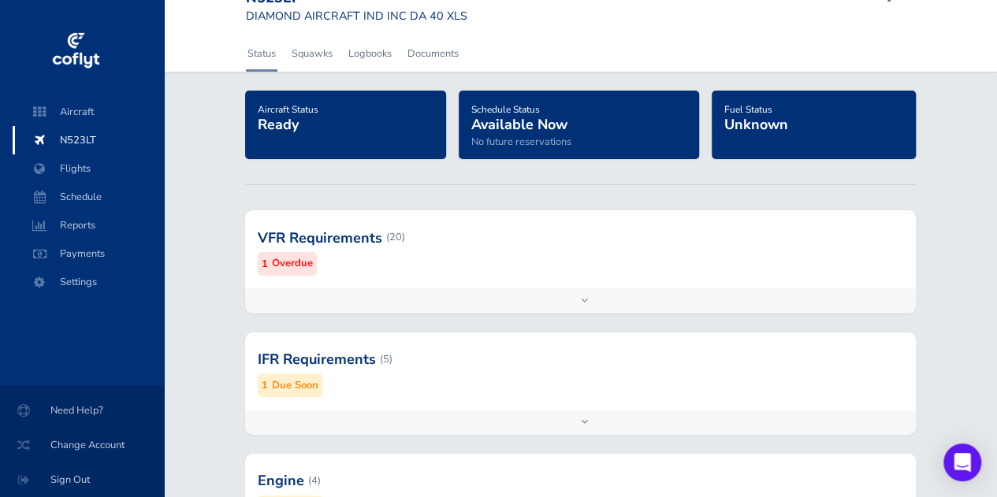
scroll to position [28, 0]
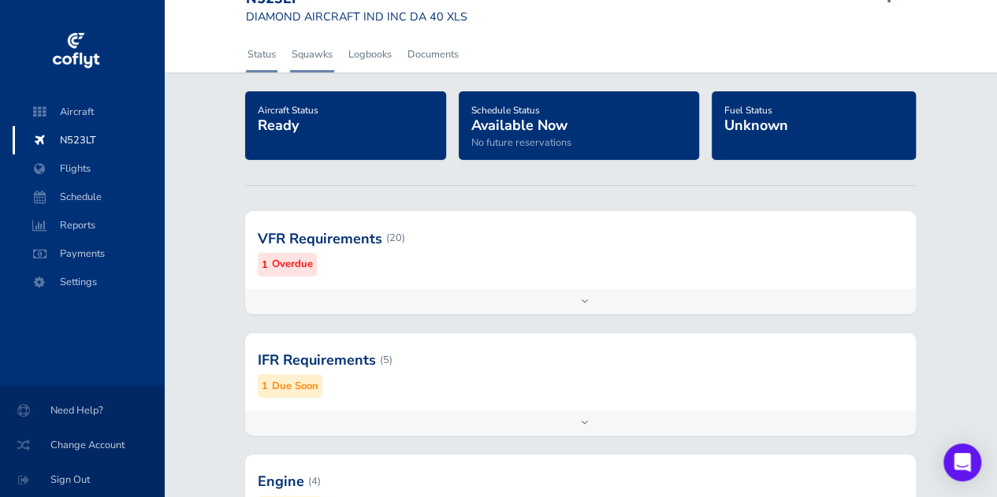
click at [307, 57] on link "Squawks" at bounding box center [312, 54] width 44 height 35
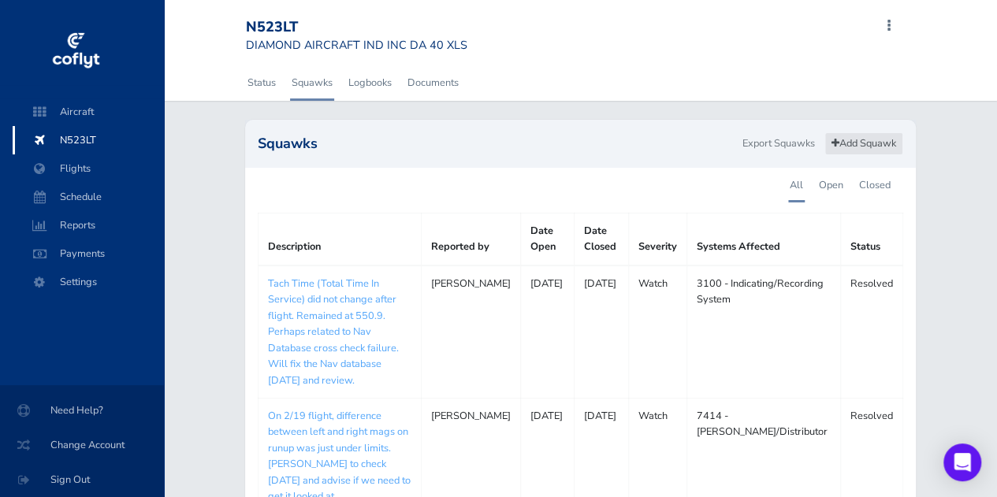
click at [883, 140] on link "Add Squawk" at bounding box center [863, 143] width 79 height 23
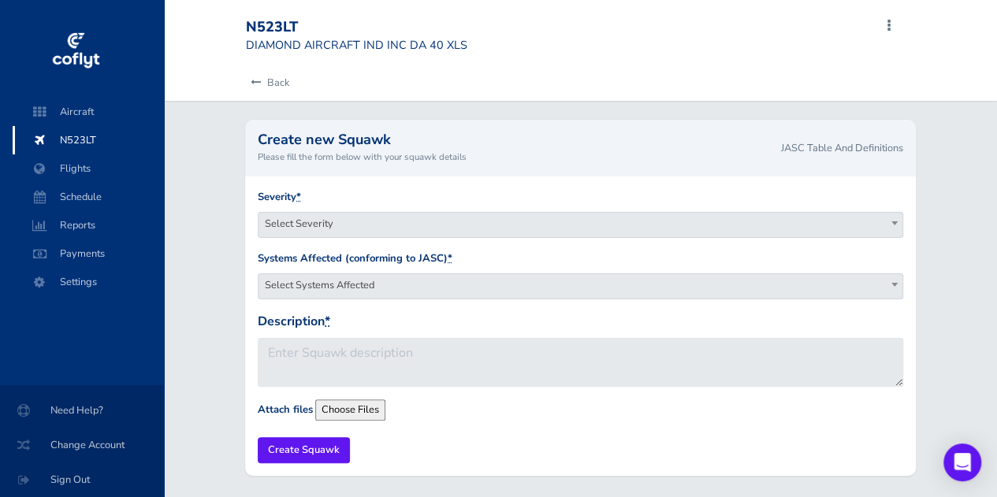
click at [410, 228] on span "Select Severity" at bounding box center [581, 224] width 644 height 22
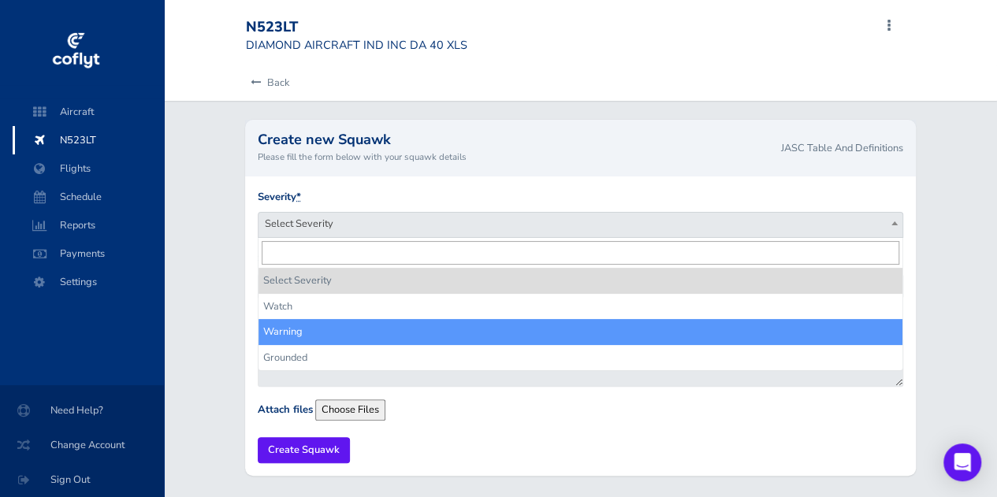
select select "warning"
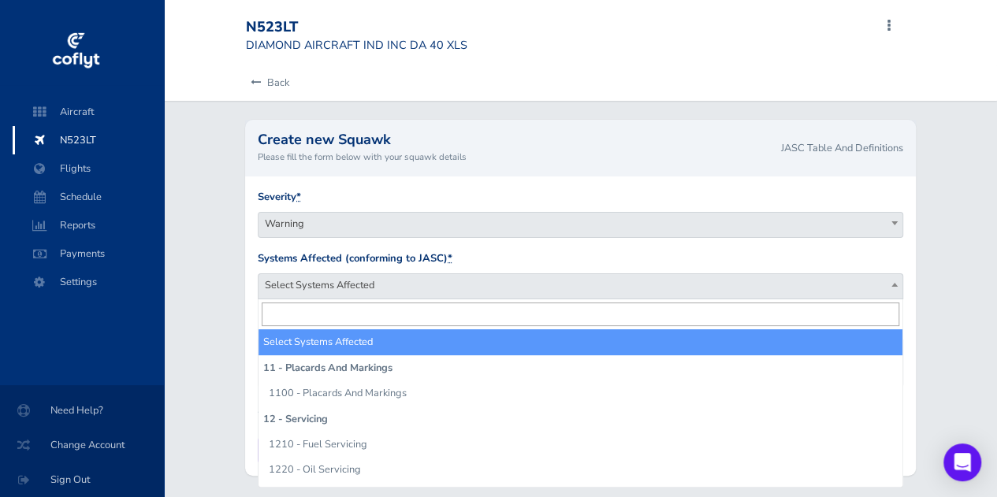
click at [361, 292] on span "Select Systems Affected" at bounding box center [581, 285] width 644 height 22
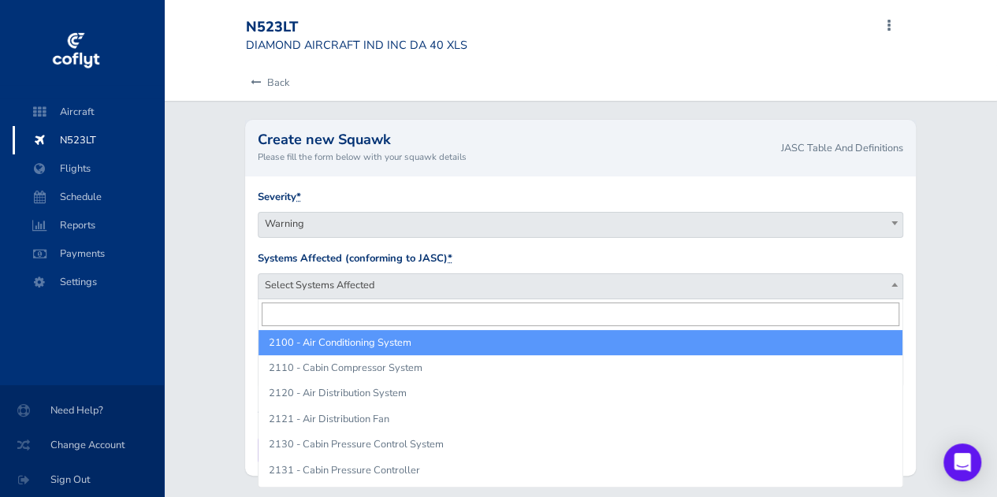
scroll to position [523, 0]
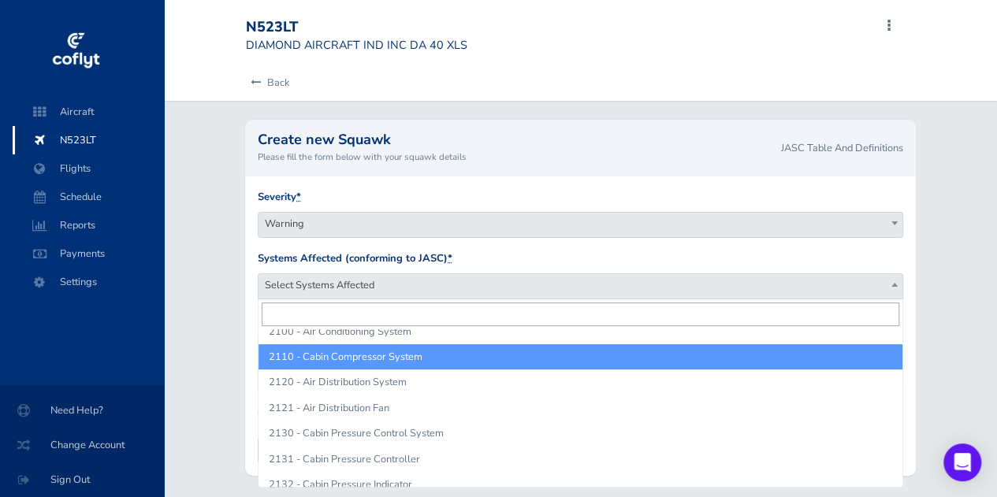
drag, startPoint x: 353, startPoint y: 441, endPoint x: 364, endPoint y: 311, distance: 130.5
click at [364, 311] on span "Select Systems Affected 11 - Placards And Markings 1100 - Placards And Markings…" at bounding box center [581, 394] width 646 height 188
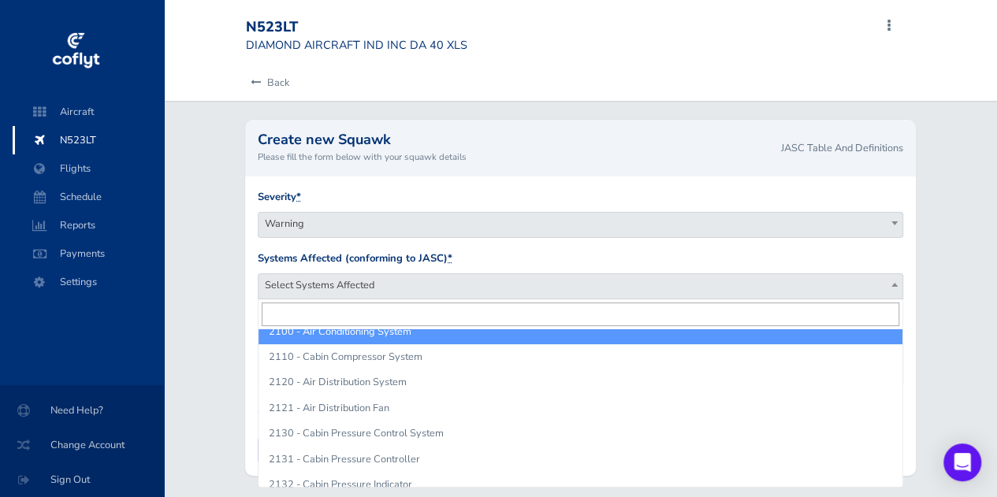
click at [364, 311] on input "search" at bounding box center [581, 315] width 638 height 24
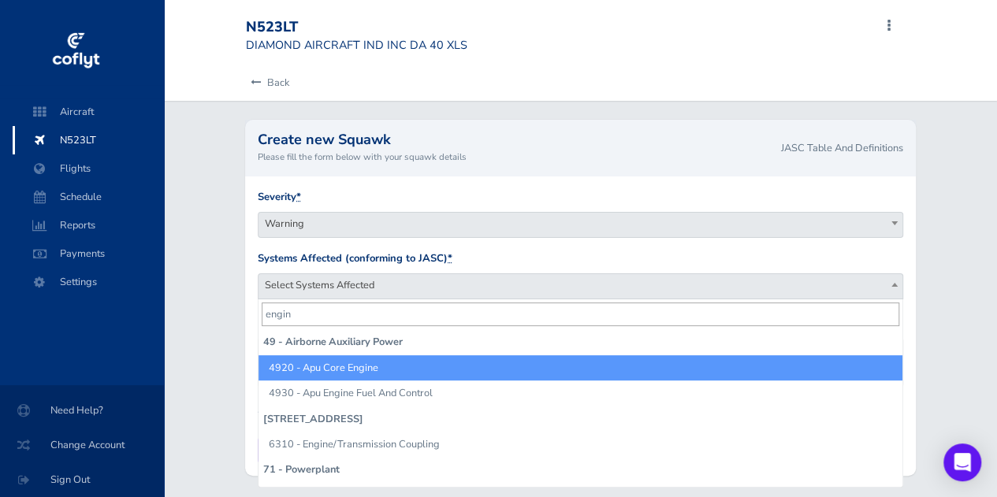
type input "engine"
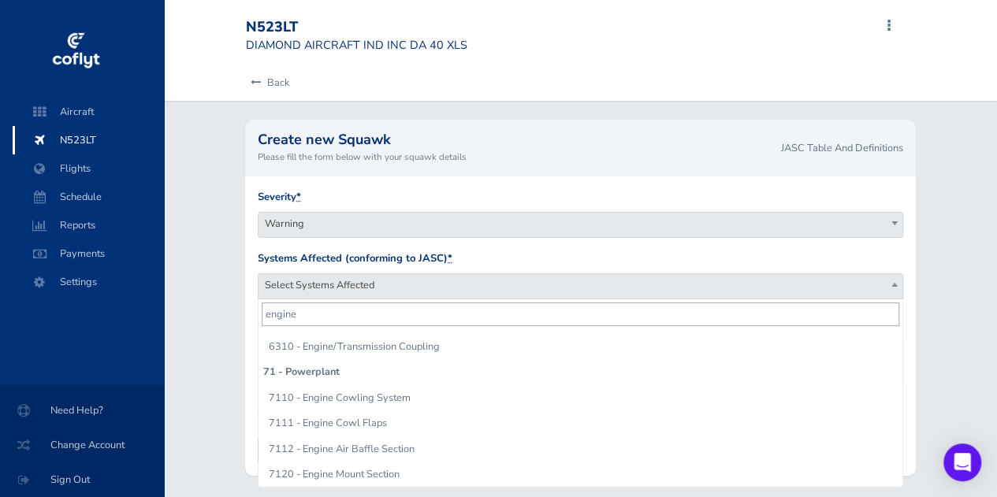
scroll to position [124, 0]
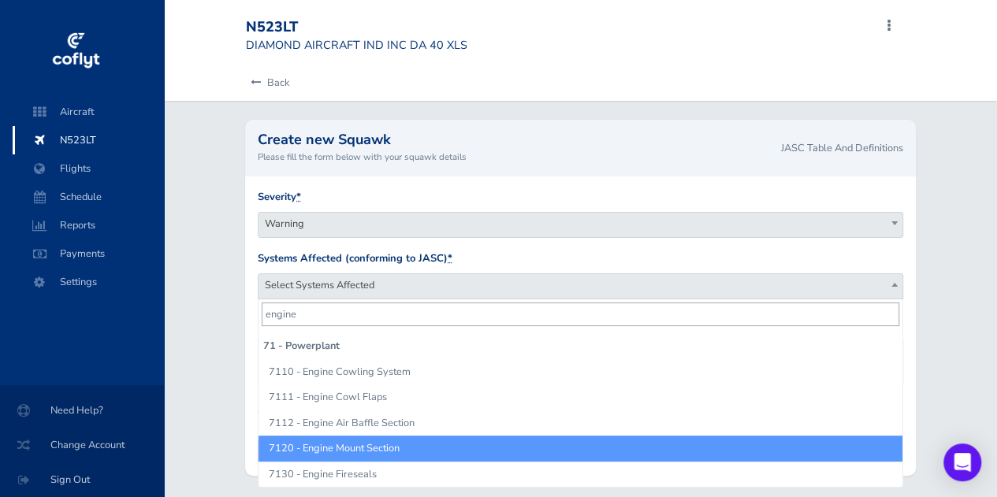
select select "7120 - Engine Mount Section"
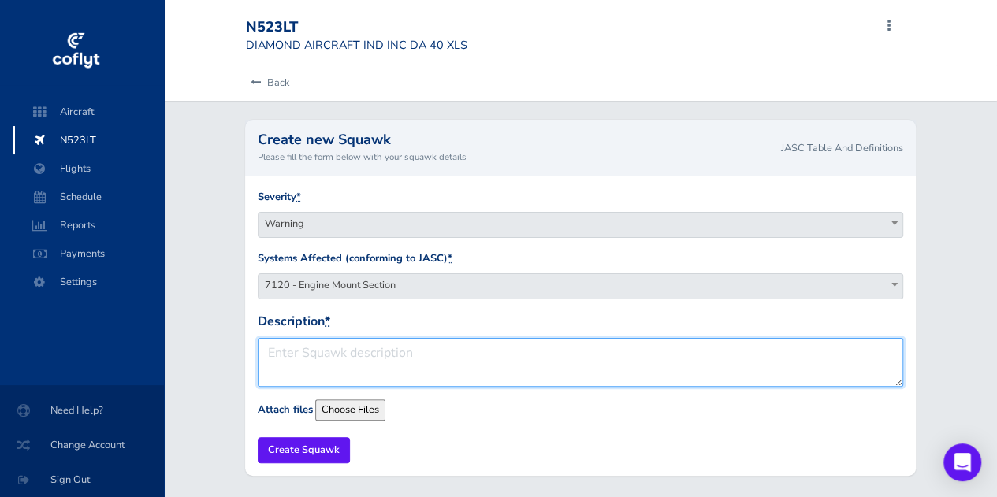
click at [319, 370] on textarea "Description *" at bounding box center [581, 362] width 646 height 49
click at [500, 361] on textarea "Description *" at bounding box center [581, 362] width 646 height 49
type textarea "Engine Mount Bolt"
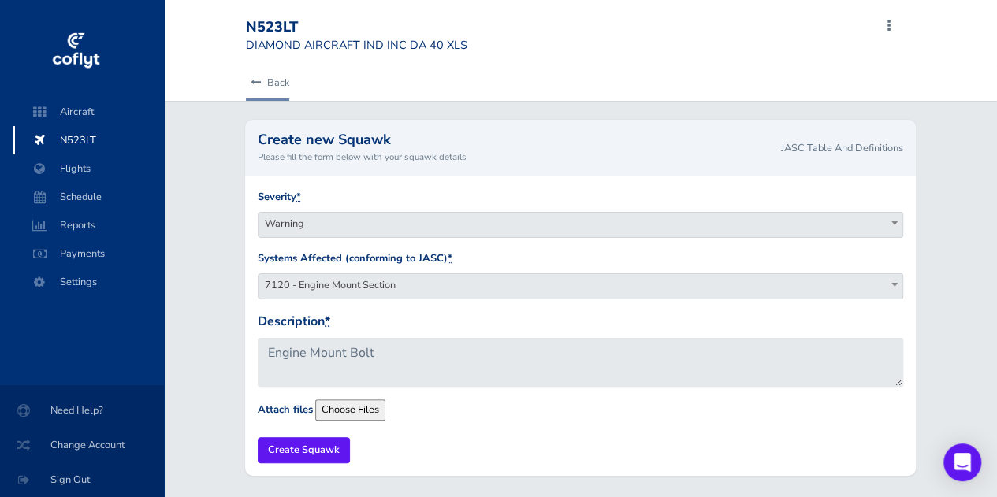
click at [274, 84] on link "Back" at bounding box center [267, 82] width 43 height 35
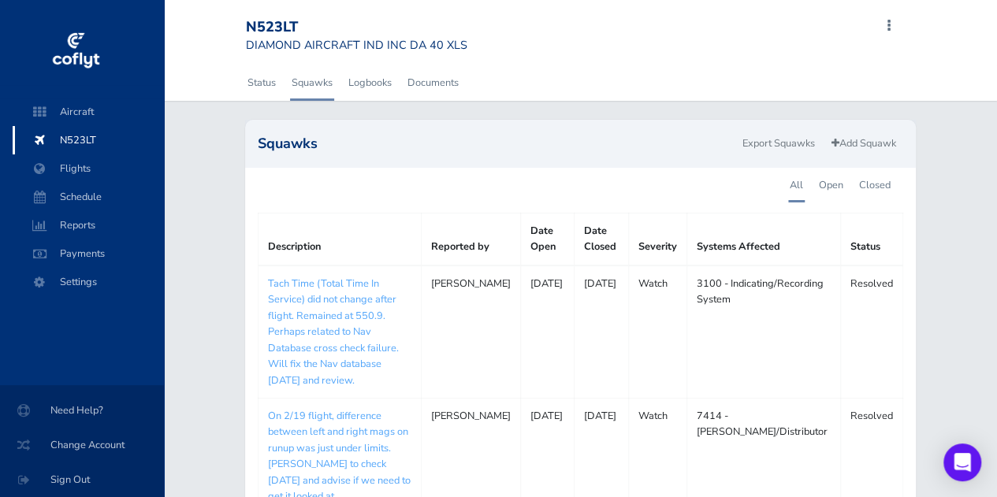
click at [941, 151] on div "Status Squawks Logbooks Documents Squawks Export Squawks Add Squawk All Open Cl…" at bounding box center [580, 338] width 833 height 546
click at [880, 151] on link "Add Squawk" at bounding box center [863, 143] width 79 height 23
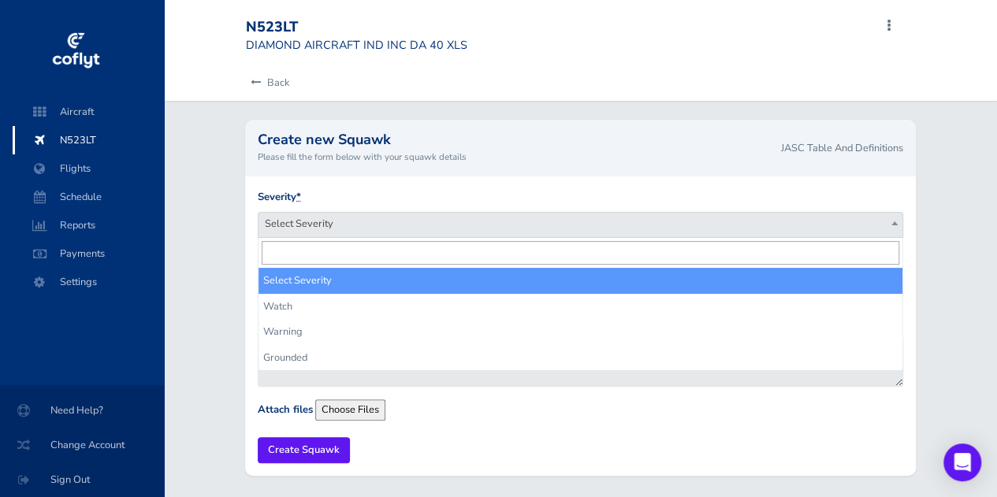
click at [390, 229] on span "Select Severity" at bounding box center [581, 224] width 644 height 22
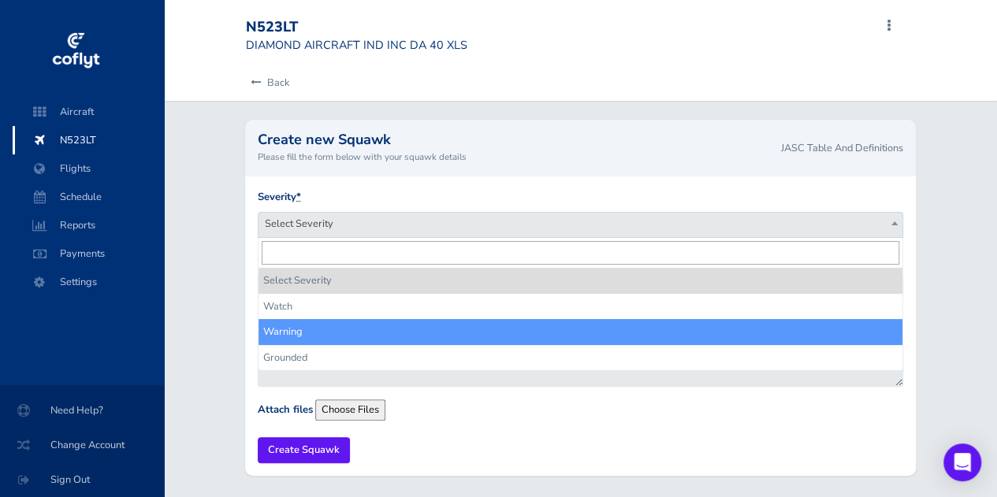
select select "warning"
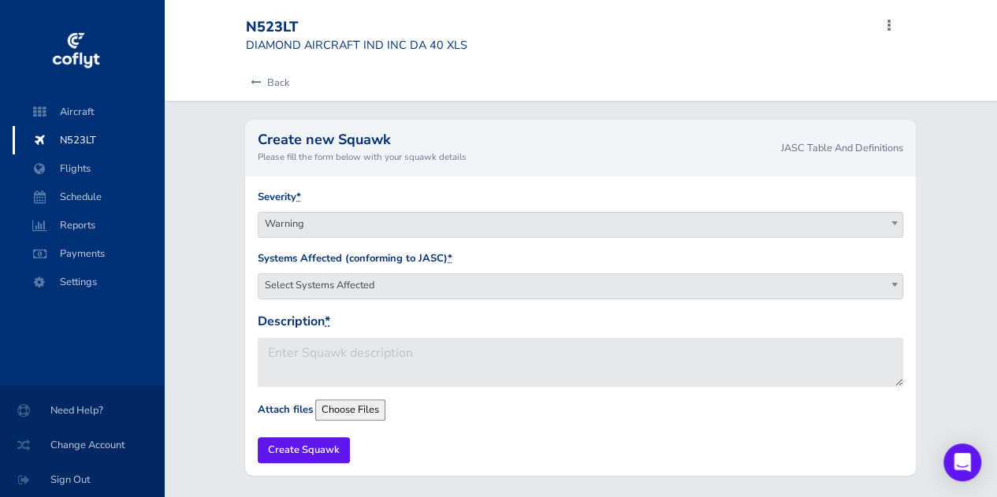
click at [355, 291] on span "Select Systems Affected" at bounding box center [581, 285] width 644 height 22
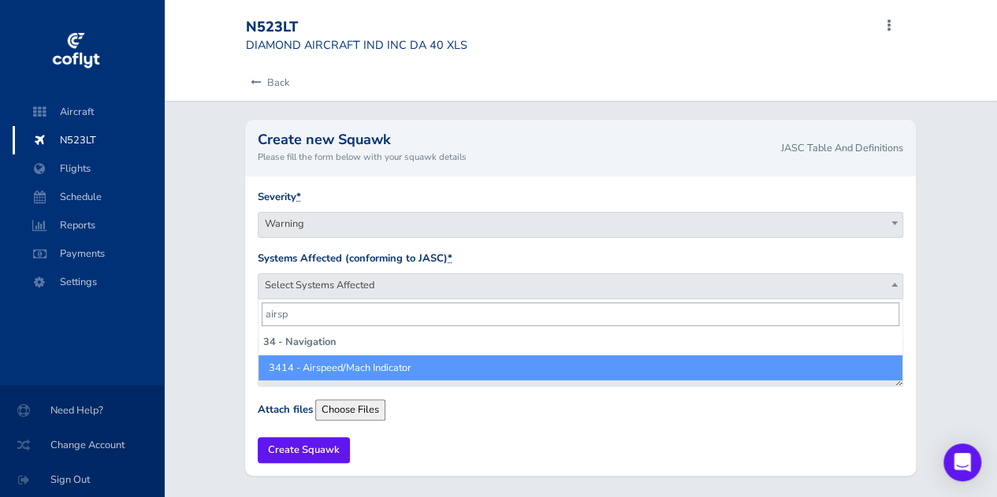
type input "airsp"
select select "3414 - Airspeed/Mach Indicator"
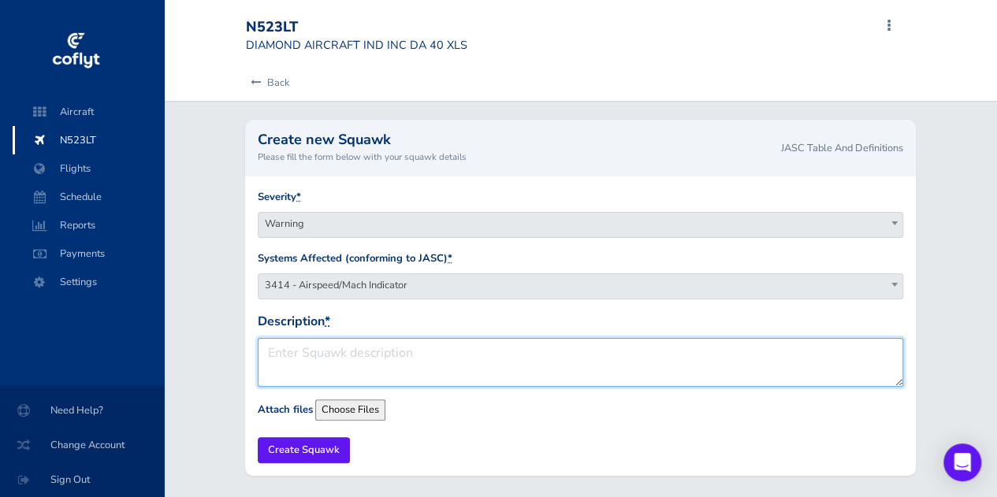
click at [335, 362] on textarea "Description *" at bounding box center [581, 362] width 646 height 49
type textarea "J"
type textarea "Discussed with Jared and tolerance of"
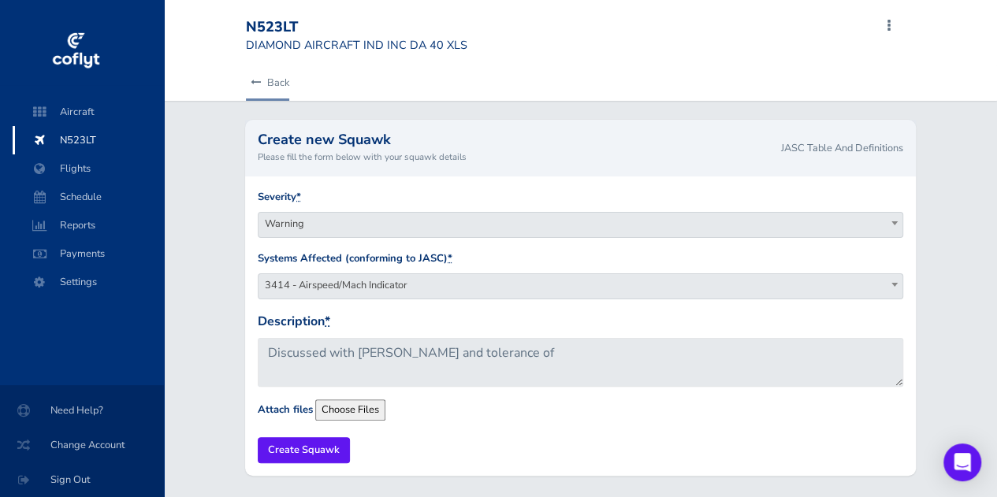
click at [257, 72] on link "Back" at bounding box center [267, 82] width 43 height 35
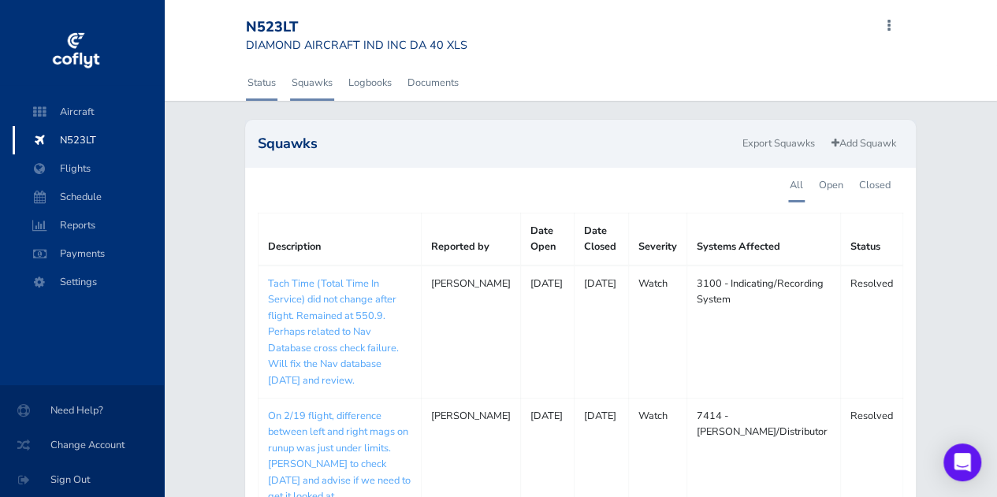
click at [266, 86] on link "Status" at bounding box center [262, 82] width 32 height 35
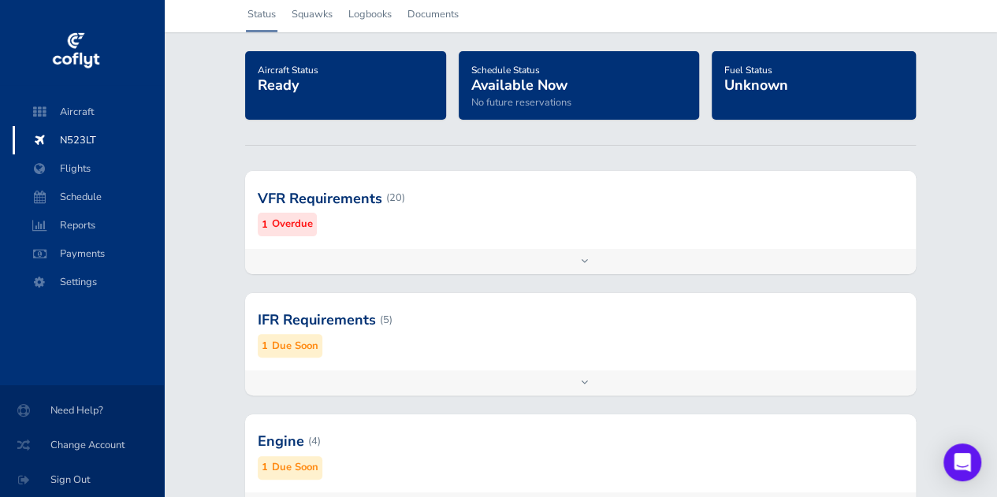
scroll to position [10, 0]
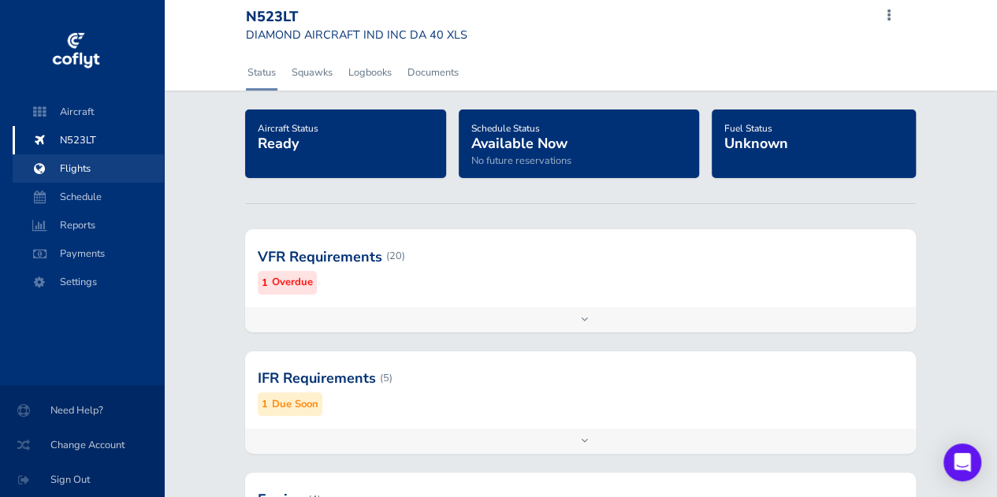
click at [86, 154] on span "Flights" at bounding box center [88, 168] width 120 height 28
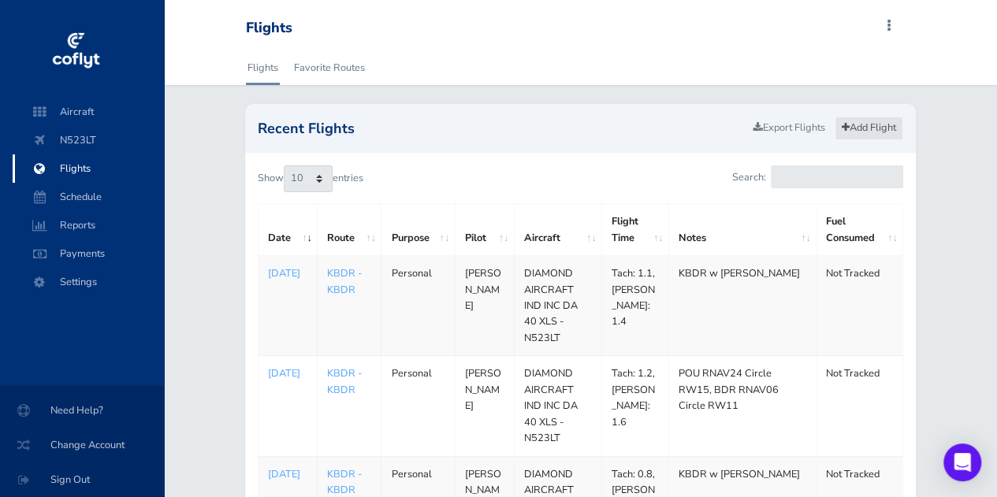
click at [859, 131] on link "Add Flight" at bounding box center [869, 128] width 69 height 23
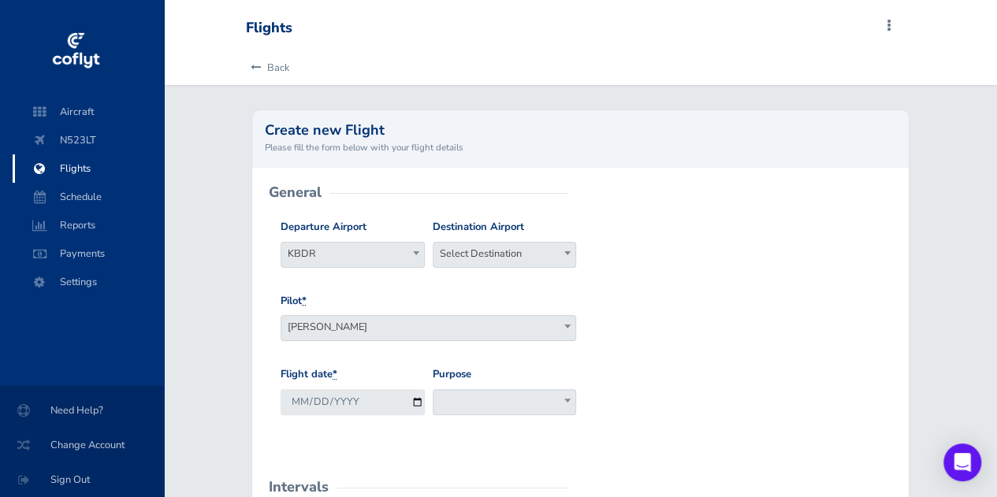
click at [503, 261] on span "Select Destination" at bounding box center [505, 254] width 143 height 22
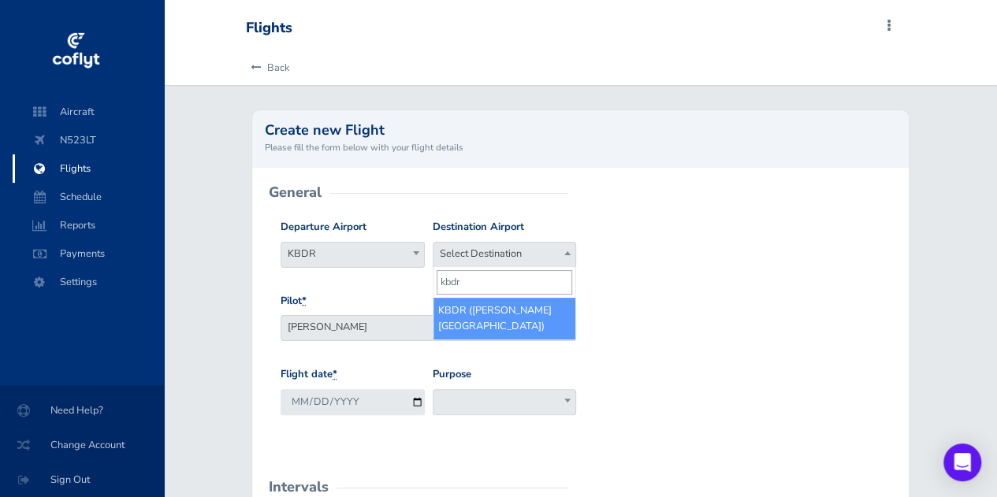
type input "kbdr"
select select "KBDR"
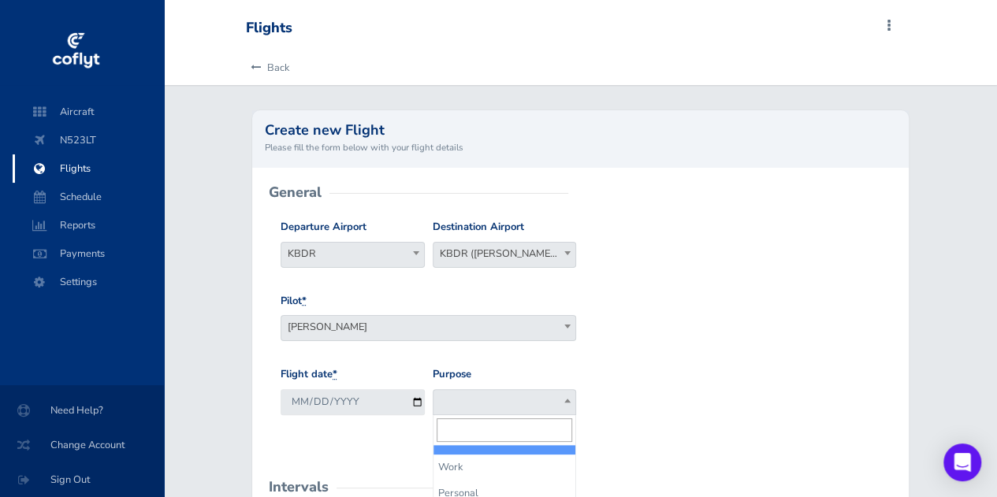
click at [482, 404] on span at bounding box center [505, 402] width 144 height 26
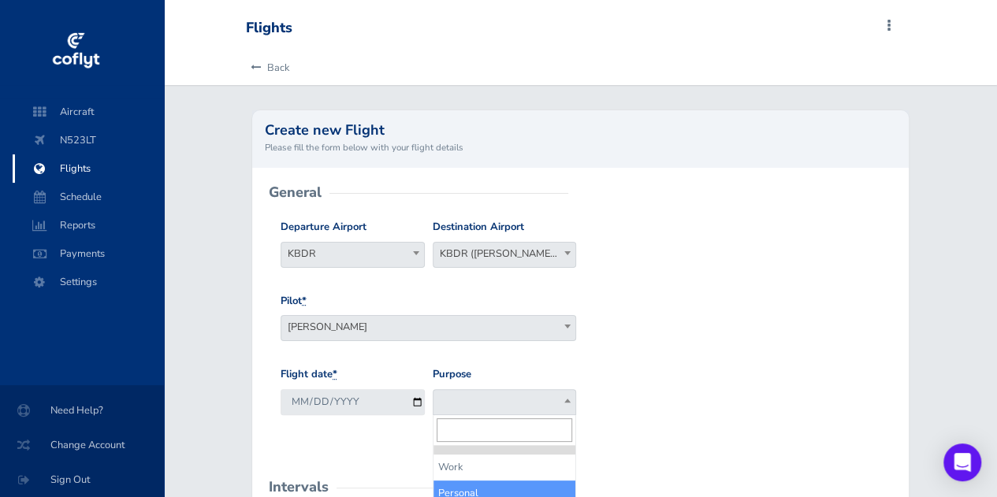
select select "Personal"
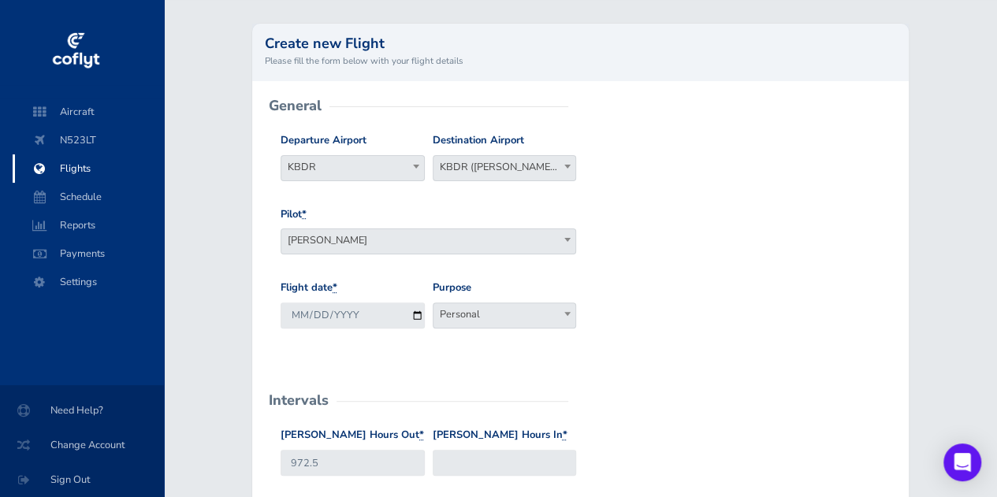
scroll to position [287, 0]
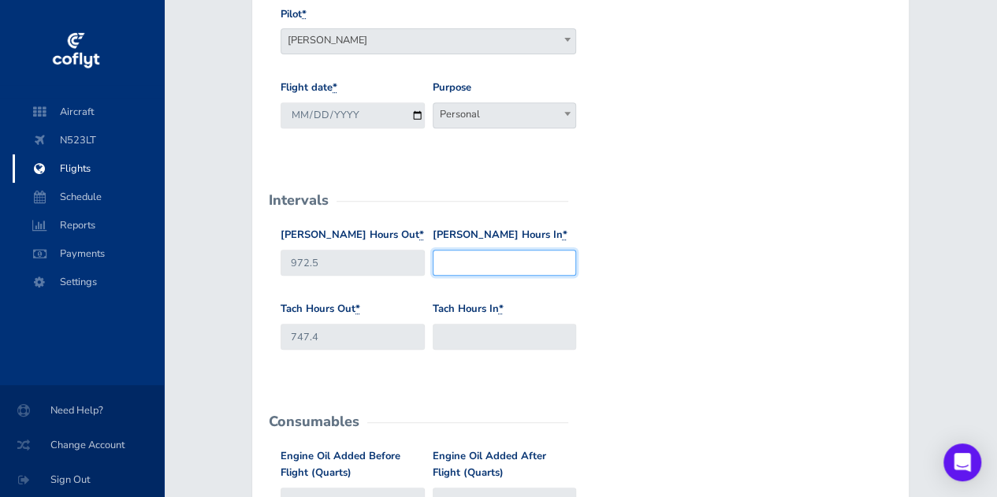
click at [524, 255] on input "Hobbs Hours In *" at bounding box center [505, 263] width 144 height 26
type input "973.7"
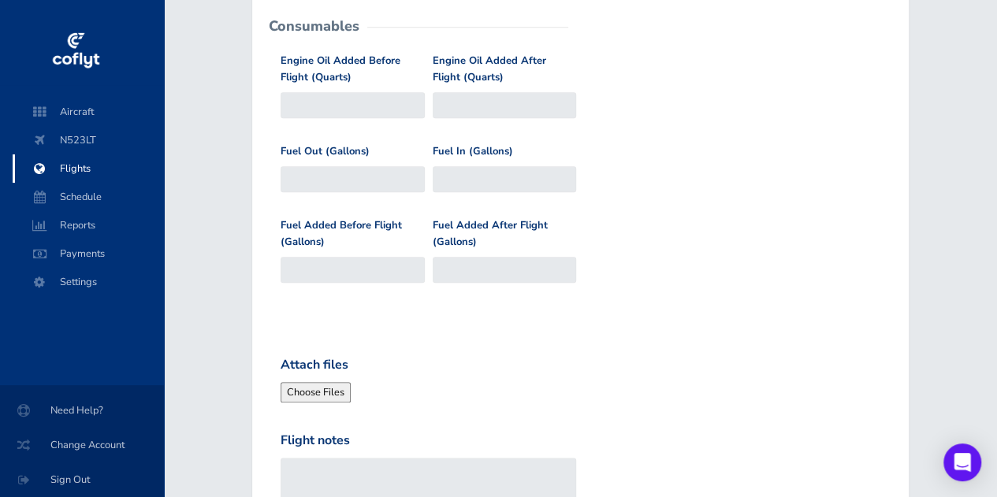
scroll to position [842, 0]
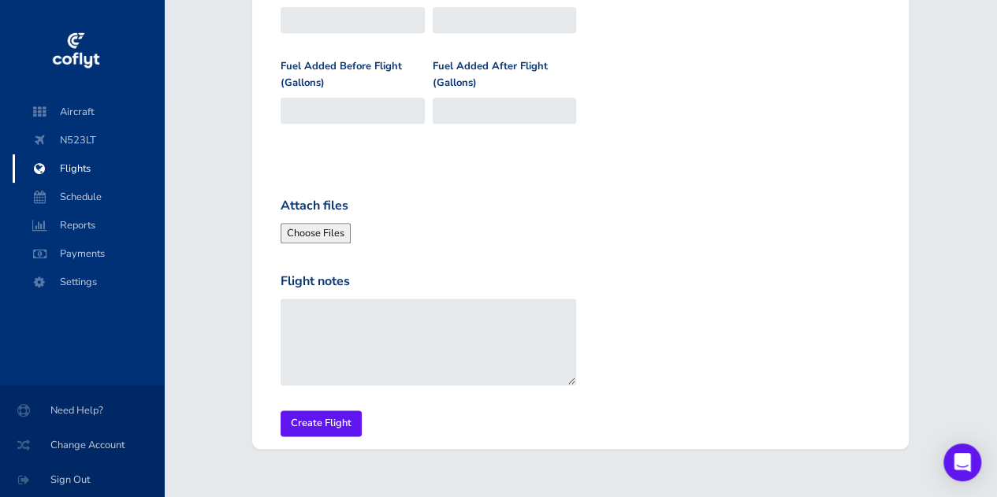
type input "748"
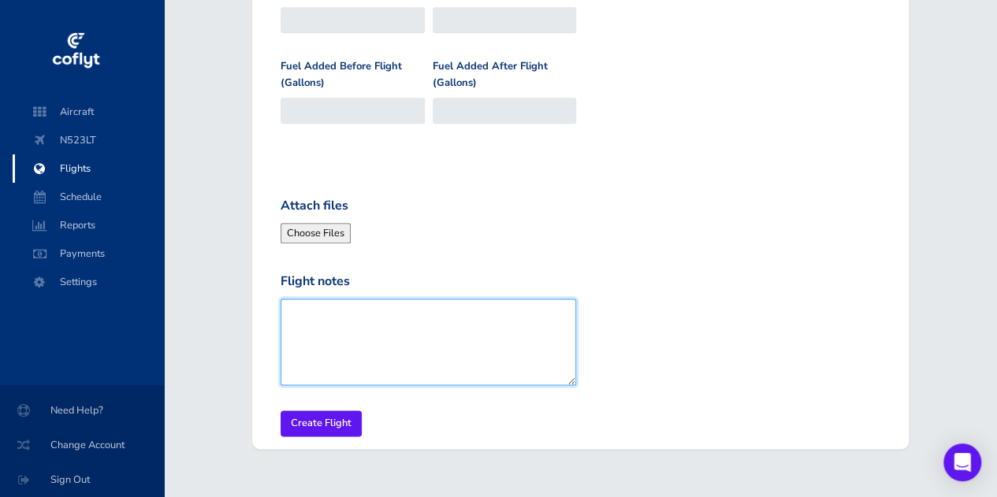
click at [420, 337] on textarea "Flight notes" at bounding box center [429, 342] width 296 height 87
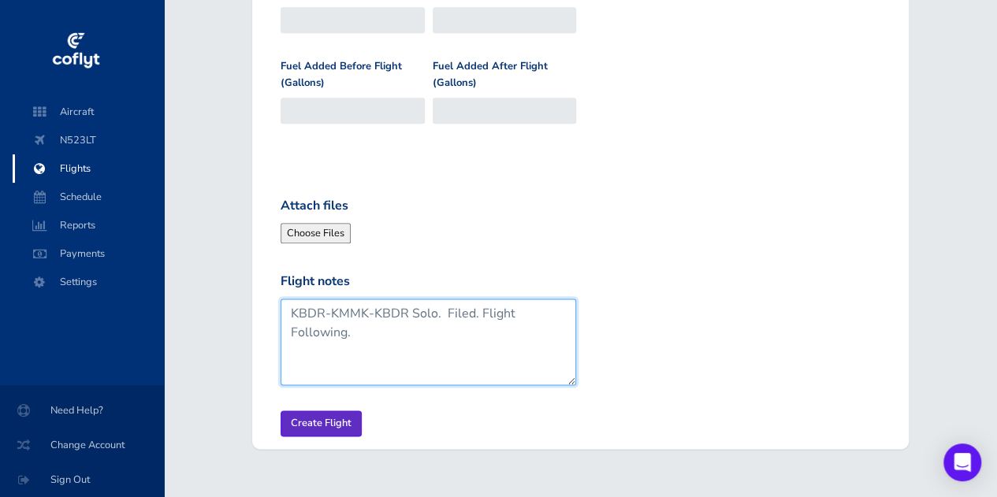
type textarea "KBDR-KMMK-KBDR Solo. Filed. Flight Following."
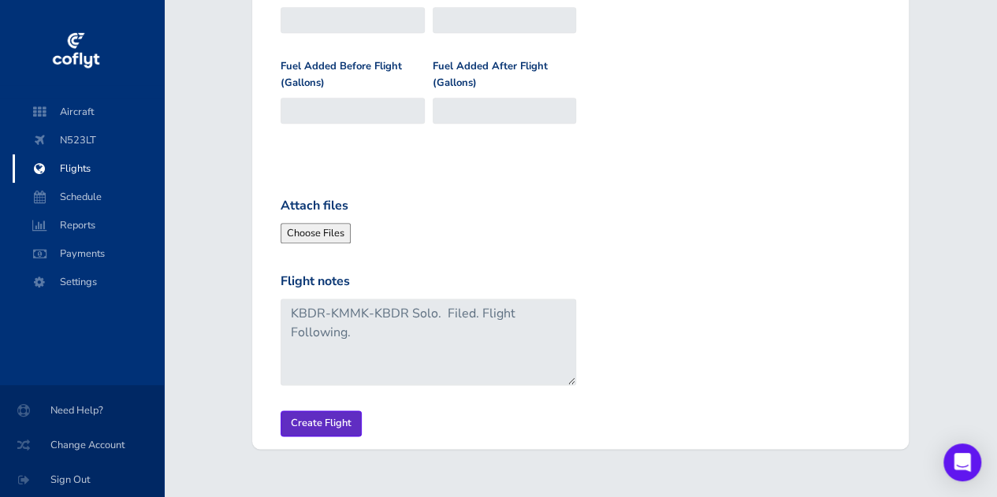
click at [316, 424] on input "Create Flight" at bounding box center [321, 424] width 81 height 26
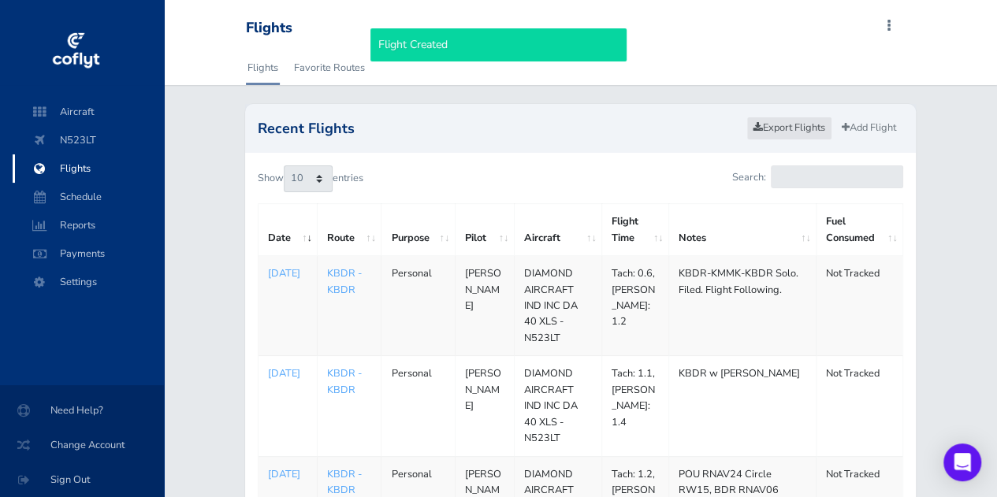
click at [763, 125] on link "Export Flights" at bounding box center [789, 128] width 86 height 23
